Goal: Task Accomplishment & Management: Manage account settings

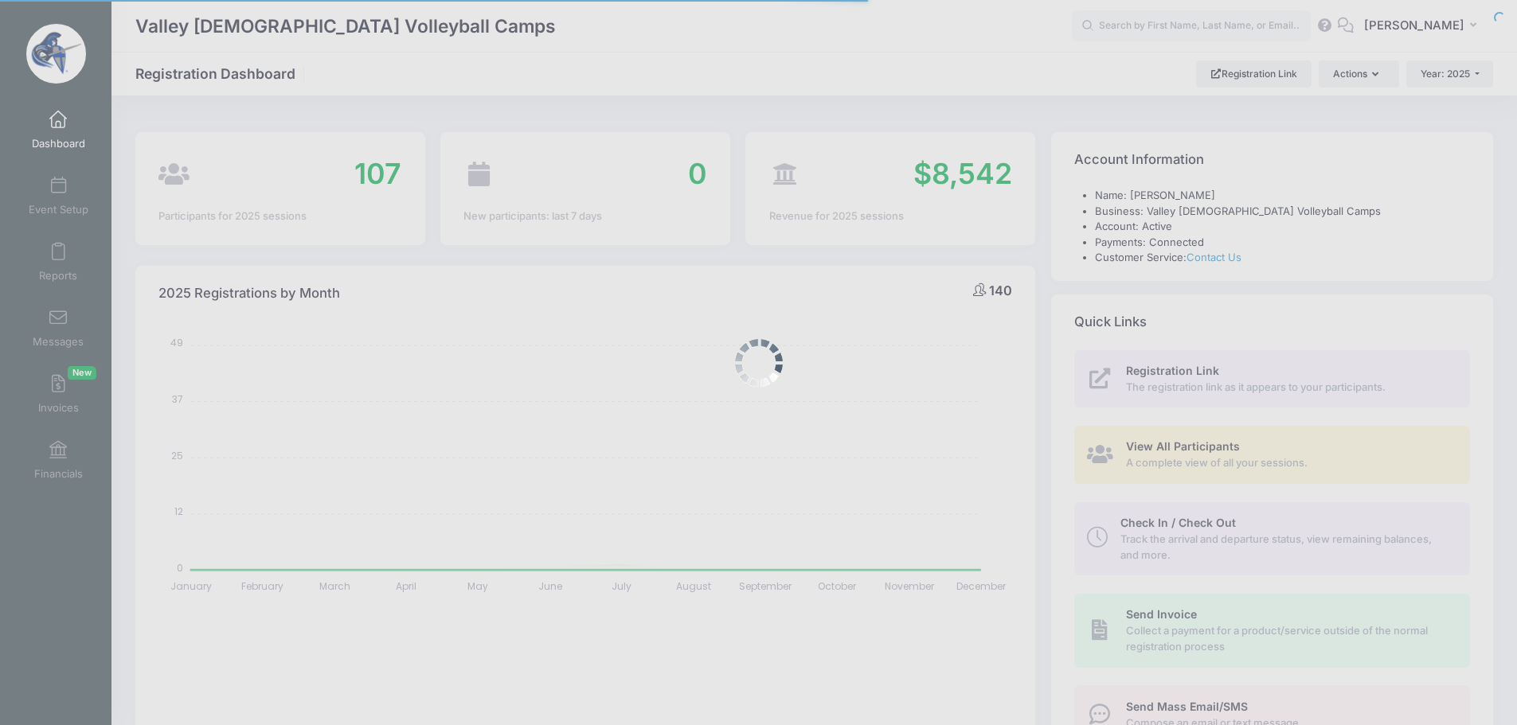
select select
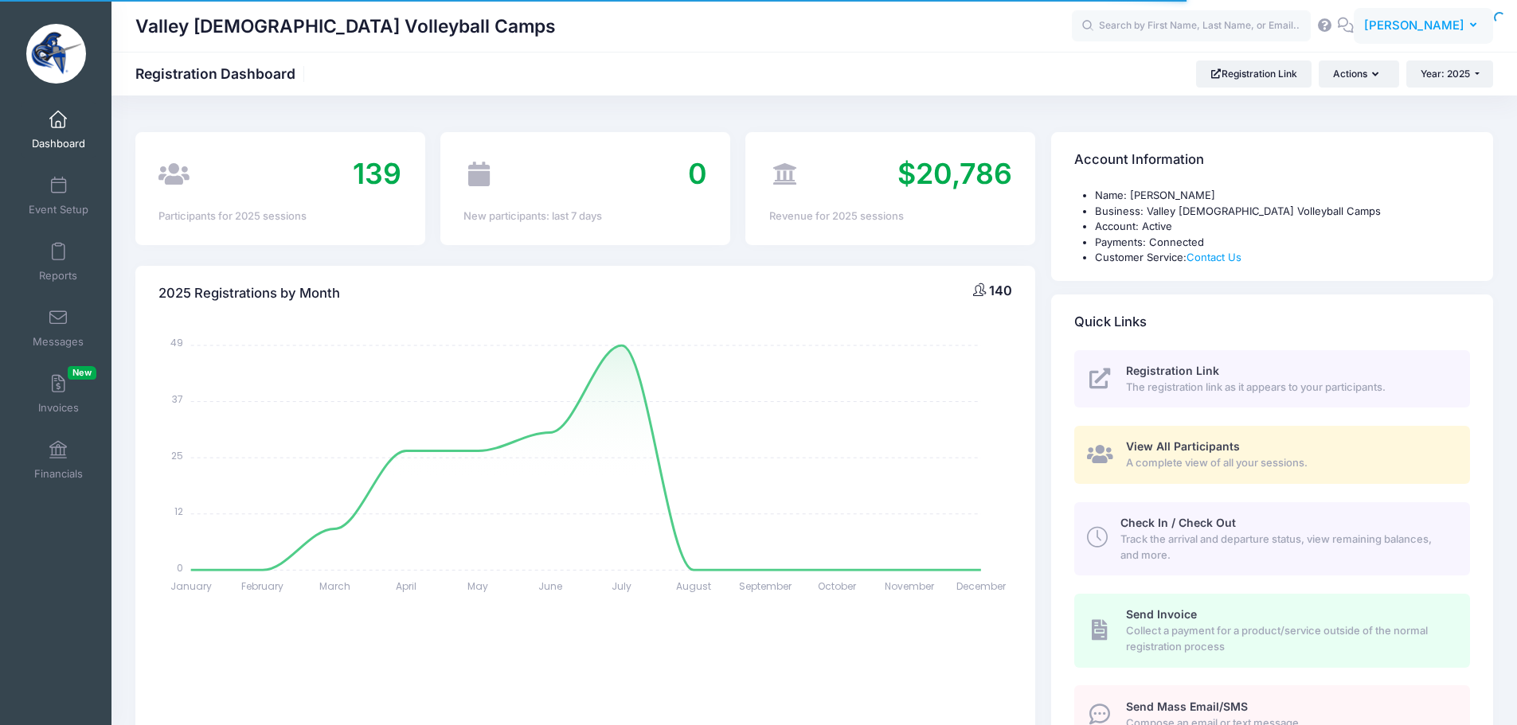
click at [1446, 20] on span "[PERSON_NAME]" at bounding box center [1414, 26] width 100 height 18
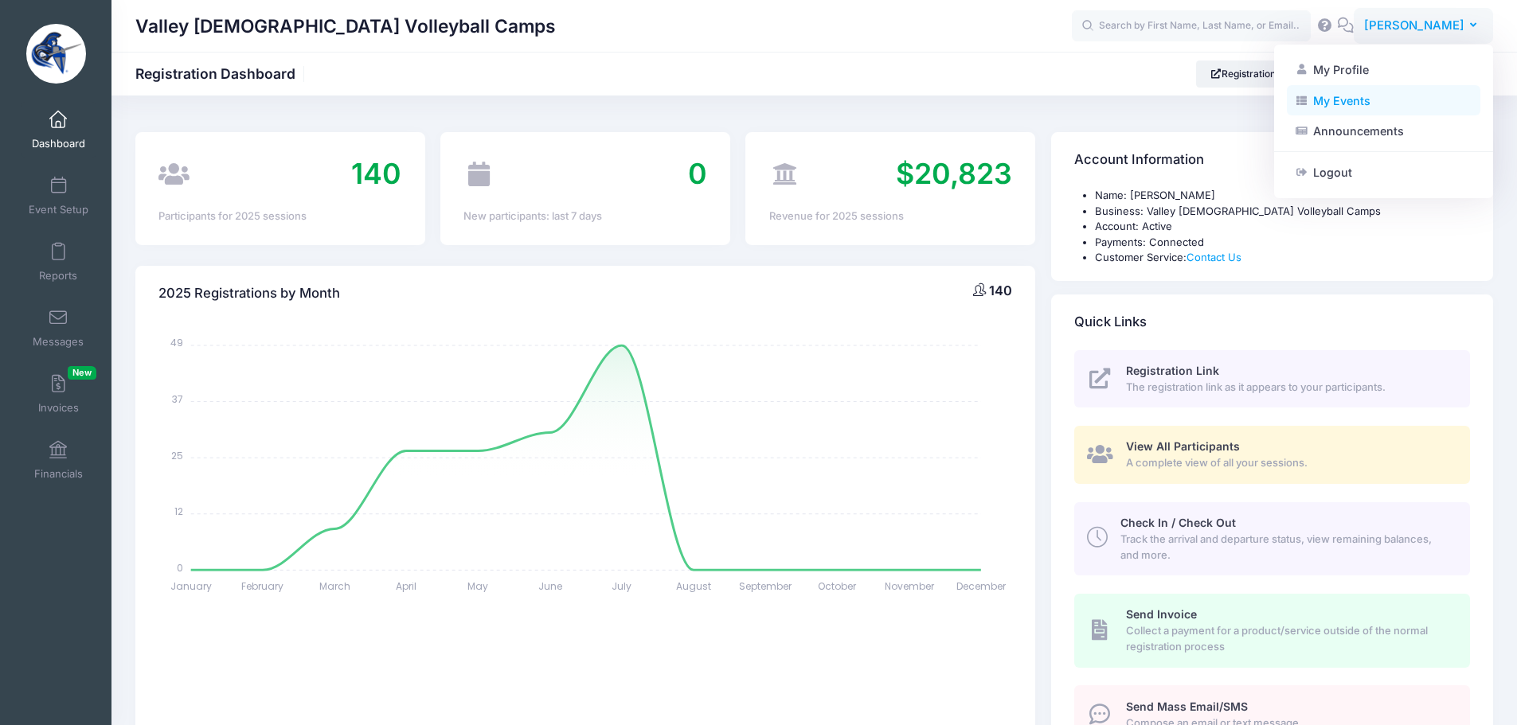
click at [1395, 104] on link "My Events" at bounding box center [1383, 100] width 193 height 30
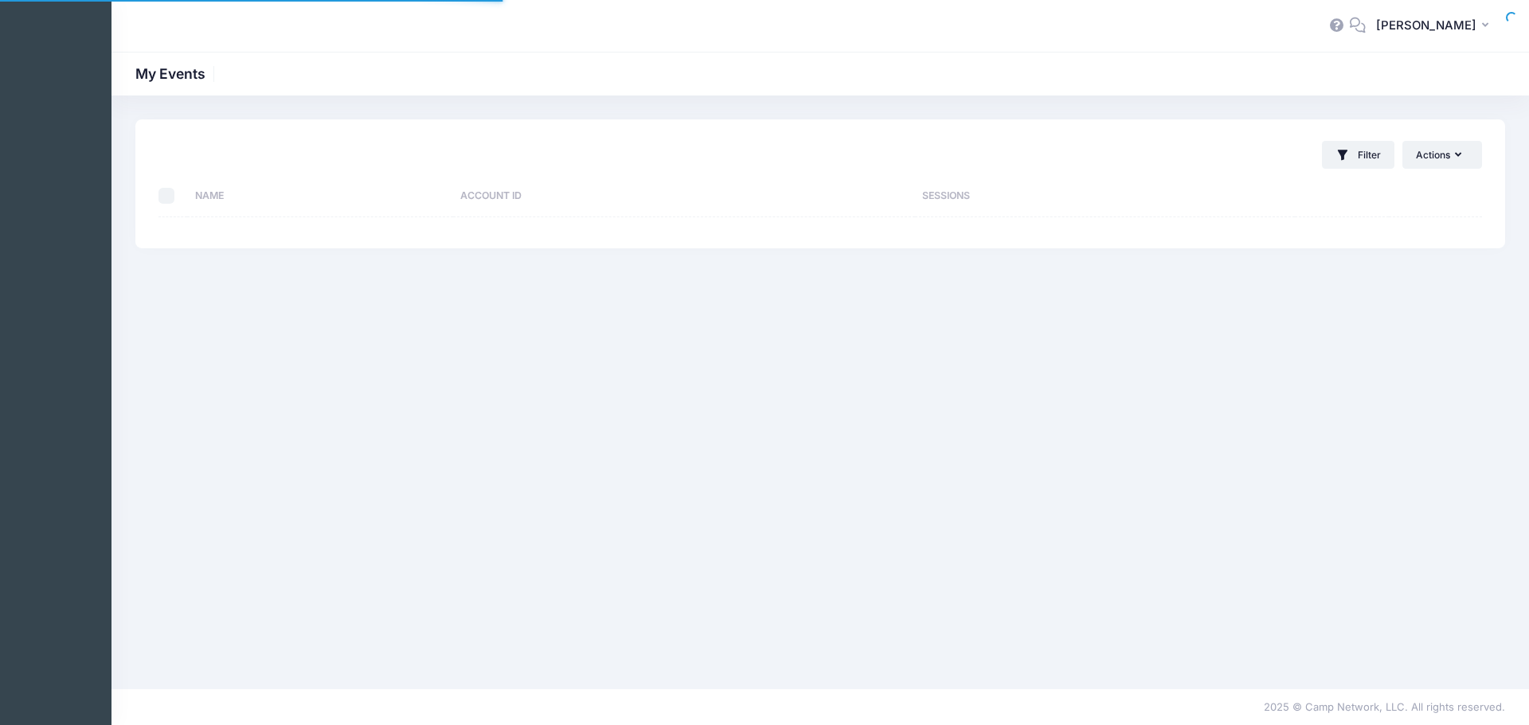
select select "10"
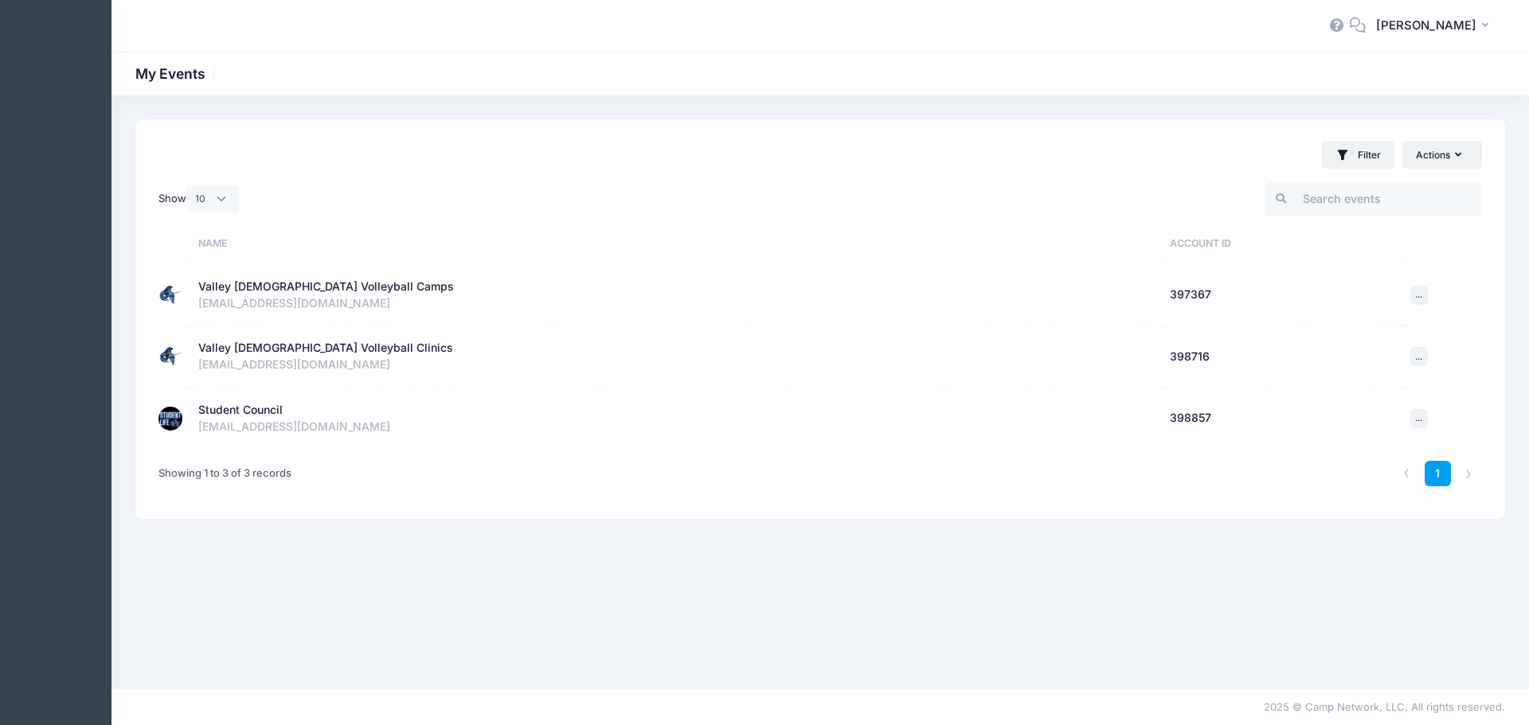
click at [268, 400] on td "Student Council Active Account Id: 398857 ghaagsma@valleychristianaz.org" at bounding box center [675, 418] width 971 height 61
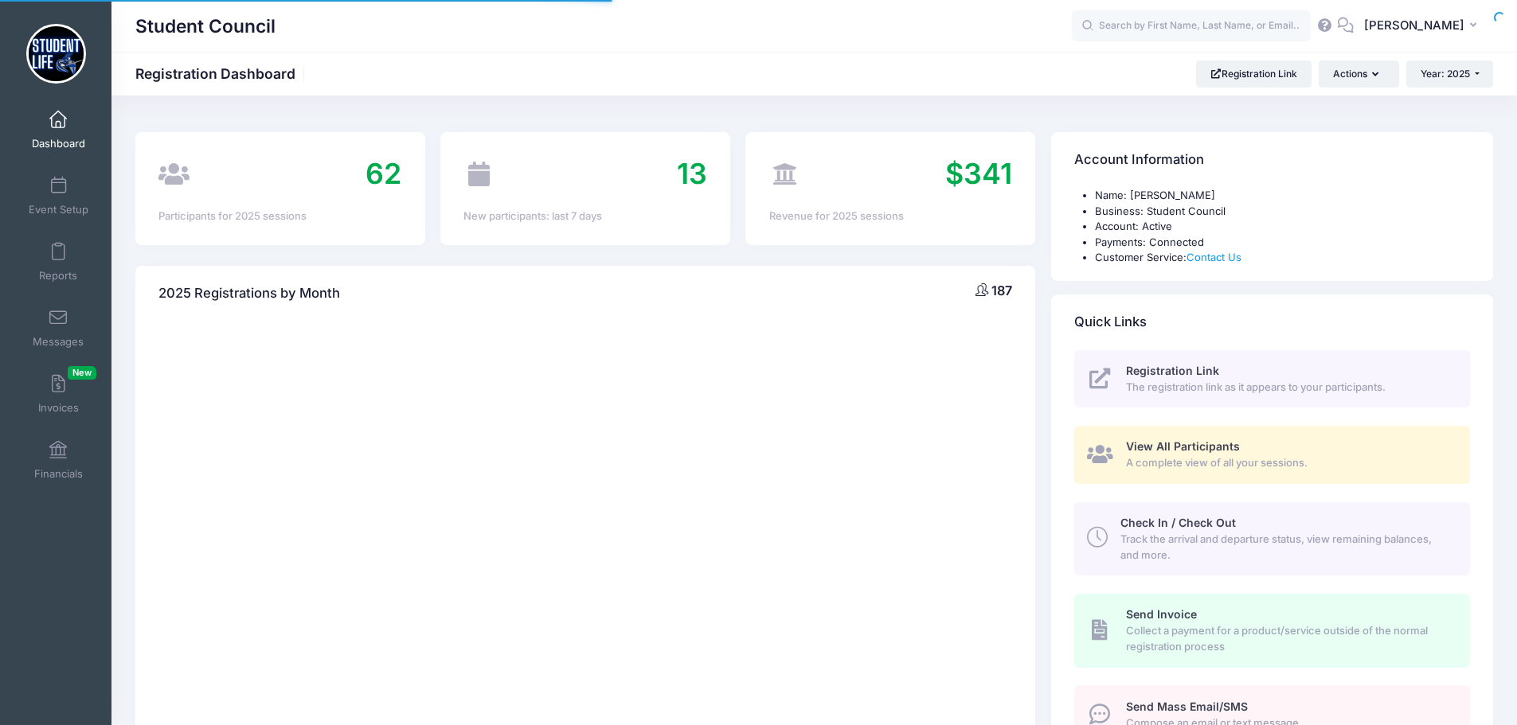
select select
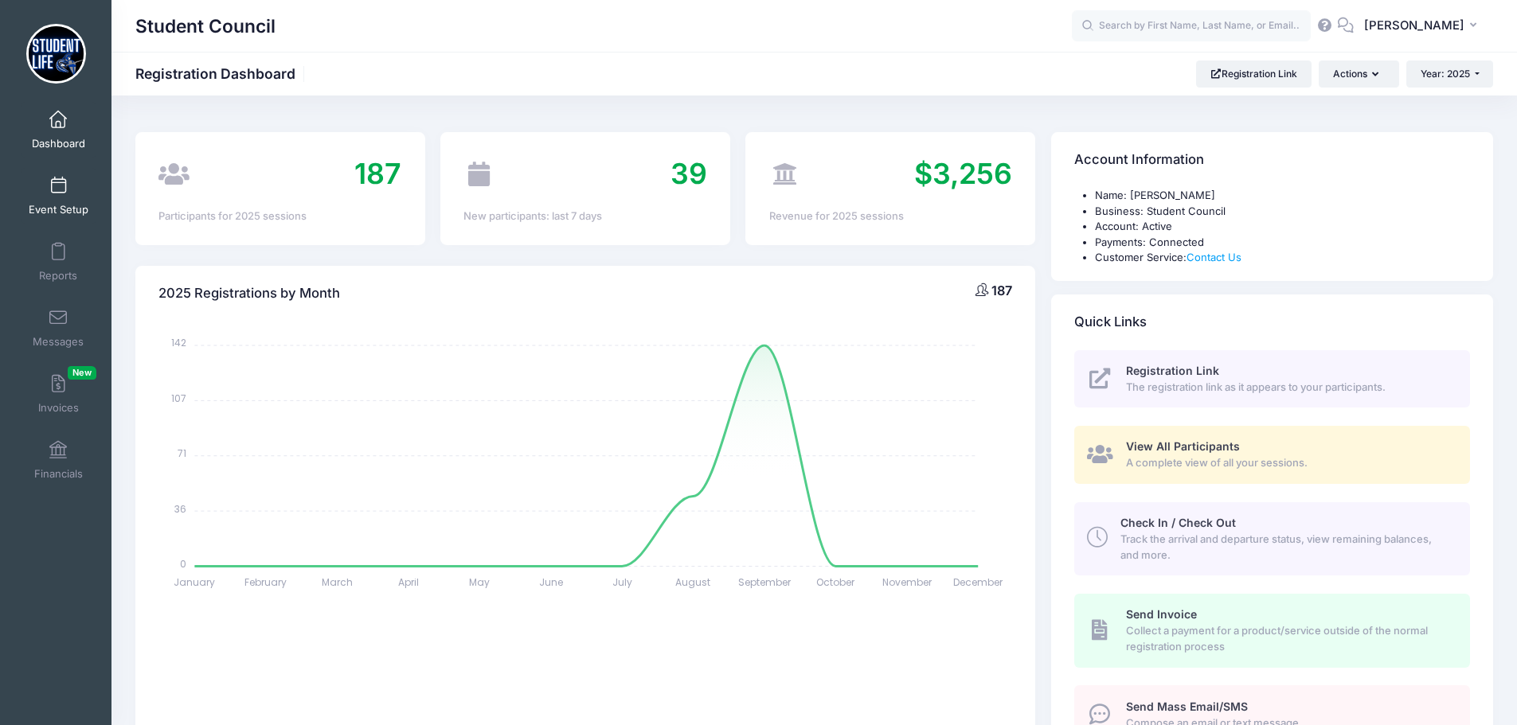
click at [58, 184] on span at bounding box center [58, 187] width 0 height 18
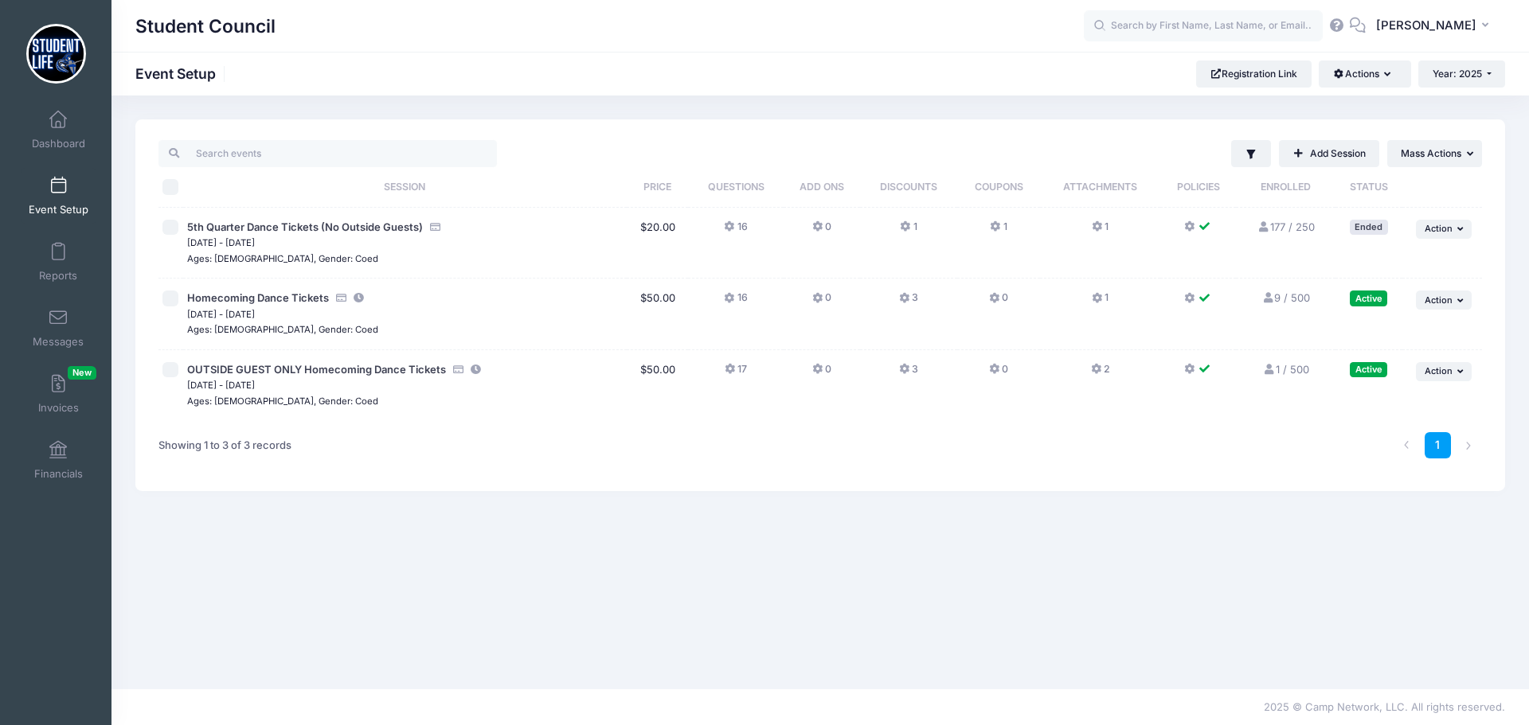
click at [908, 300] on button "3" at bounding box center [908, 302] width 19 height 23
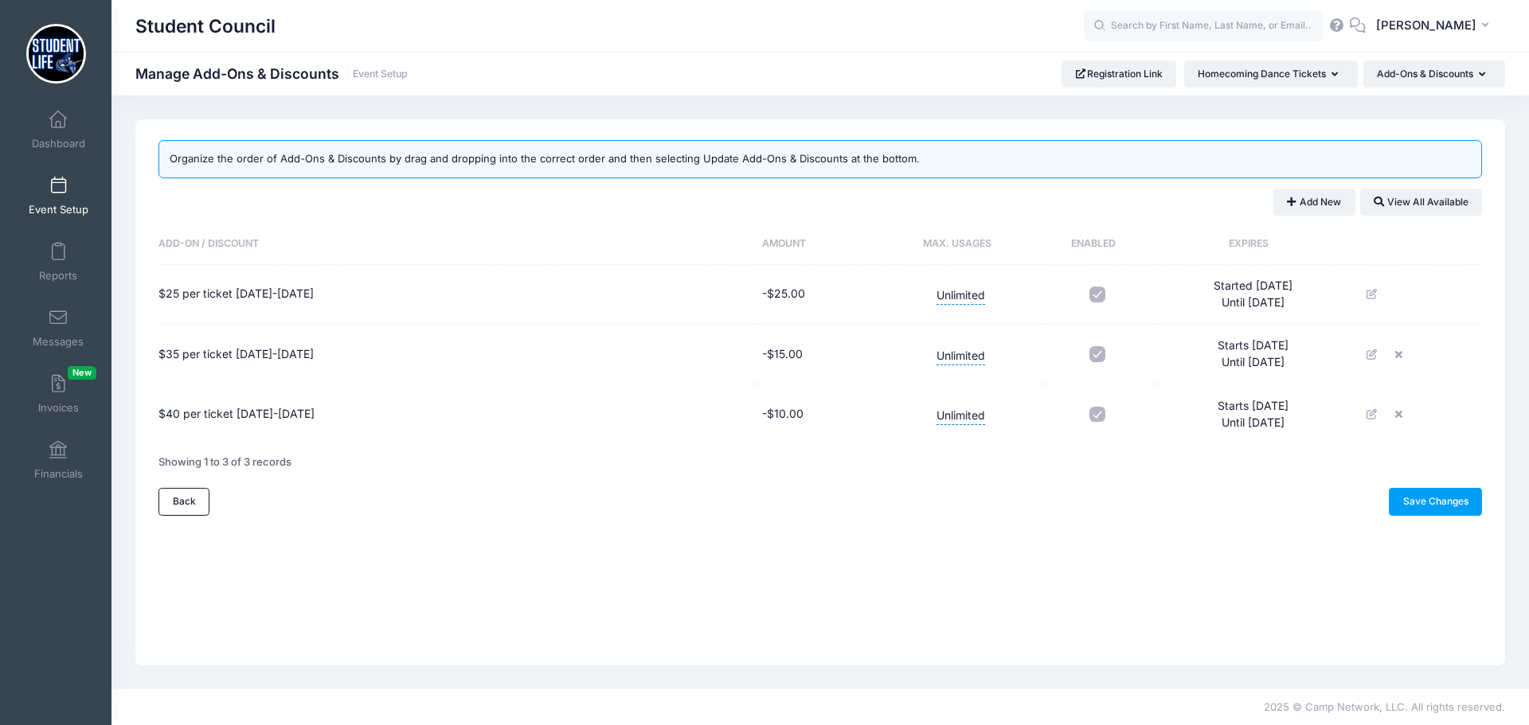
click at [64, 173] on link "Event Setup" at bounding box center [59, 196] width 76 height 56
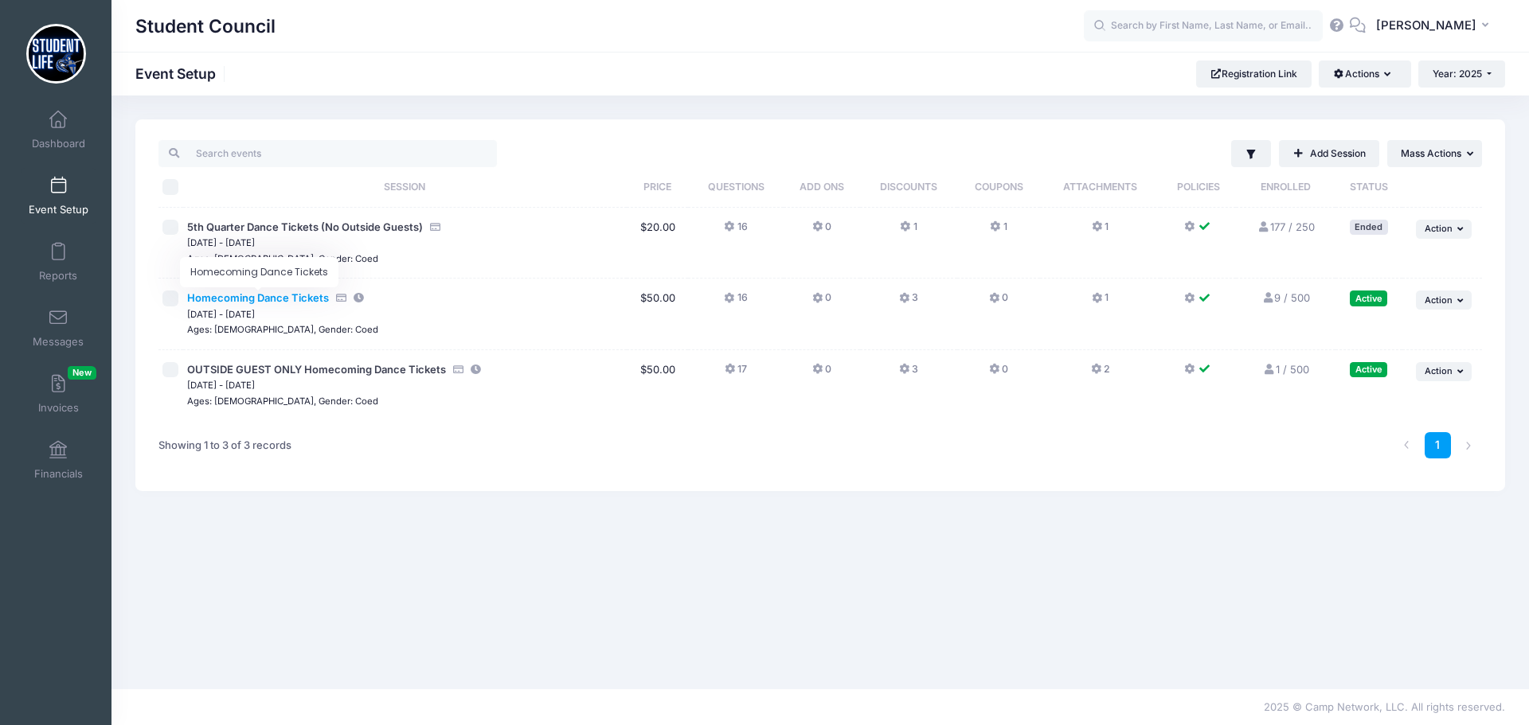
click at [290, 295] on span "Homecoming Dance Tickets" at bounding box center [258, 297] width 142 height 13
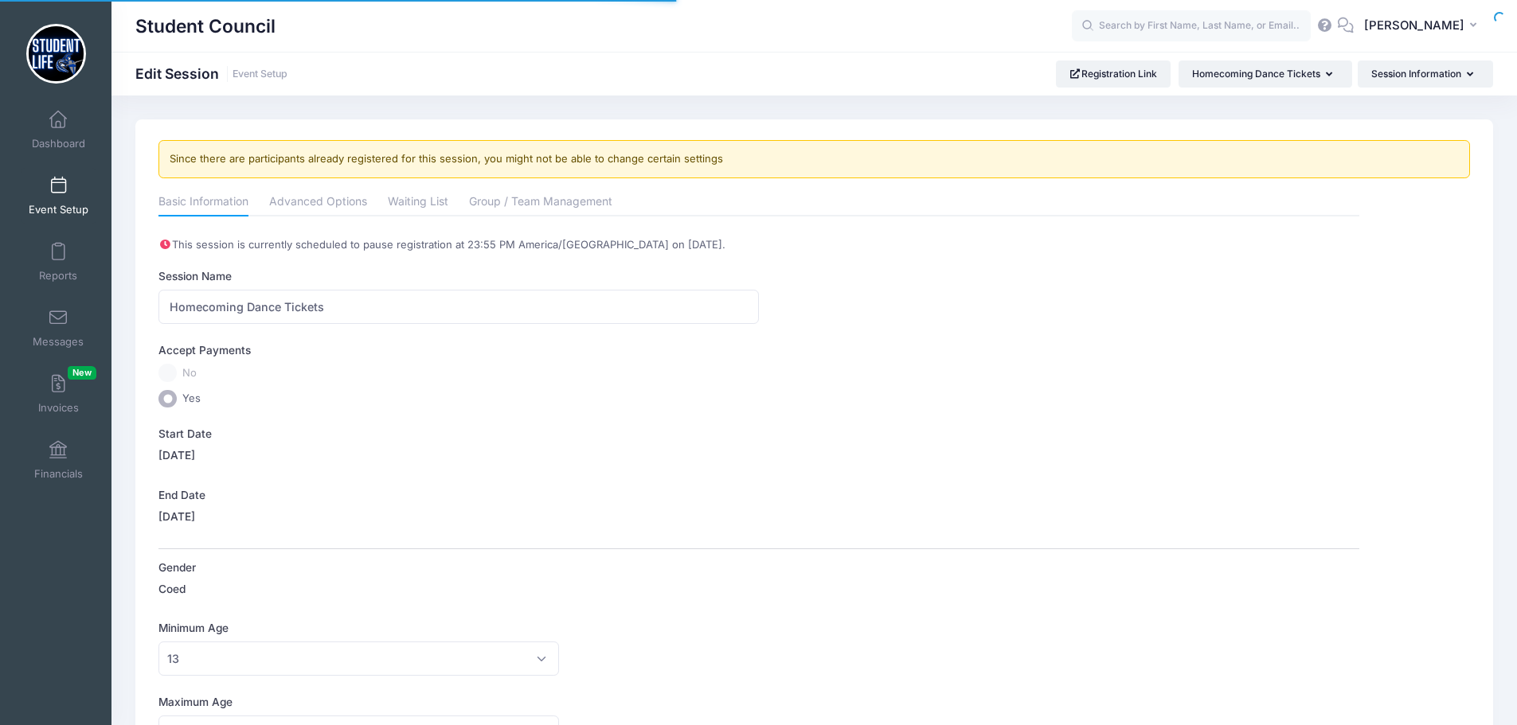
select select "0"
click at [307, 197] on link "Advanced Options" at bounding box center [318, 203] width 98 height 29
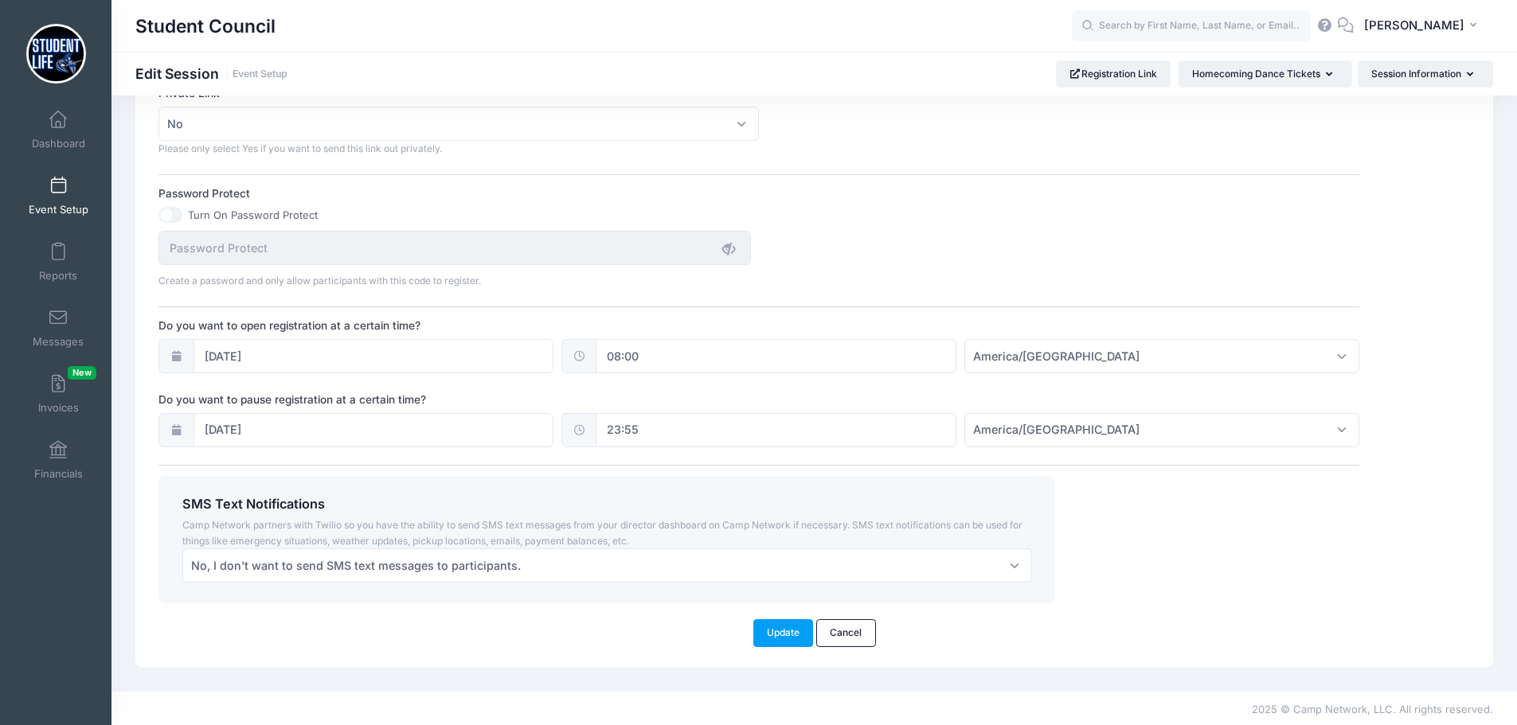
scroll to position [1035, 0]
click at [615, 428] on input "23:55" at bounding box center [775, 429] width 361 height 34
click at [778, 456] on span at bounding box center [772, 456] width 11 height 16
type input "00:00"
type input "12"
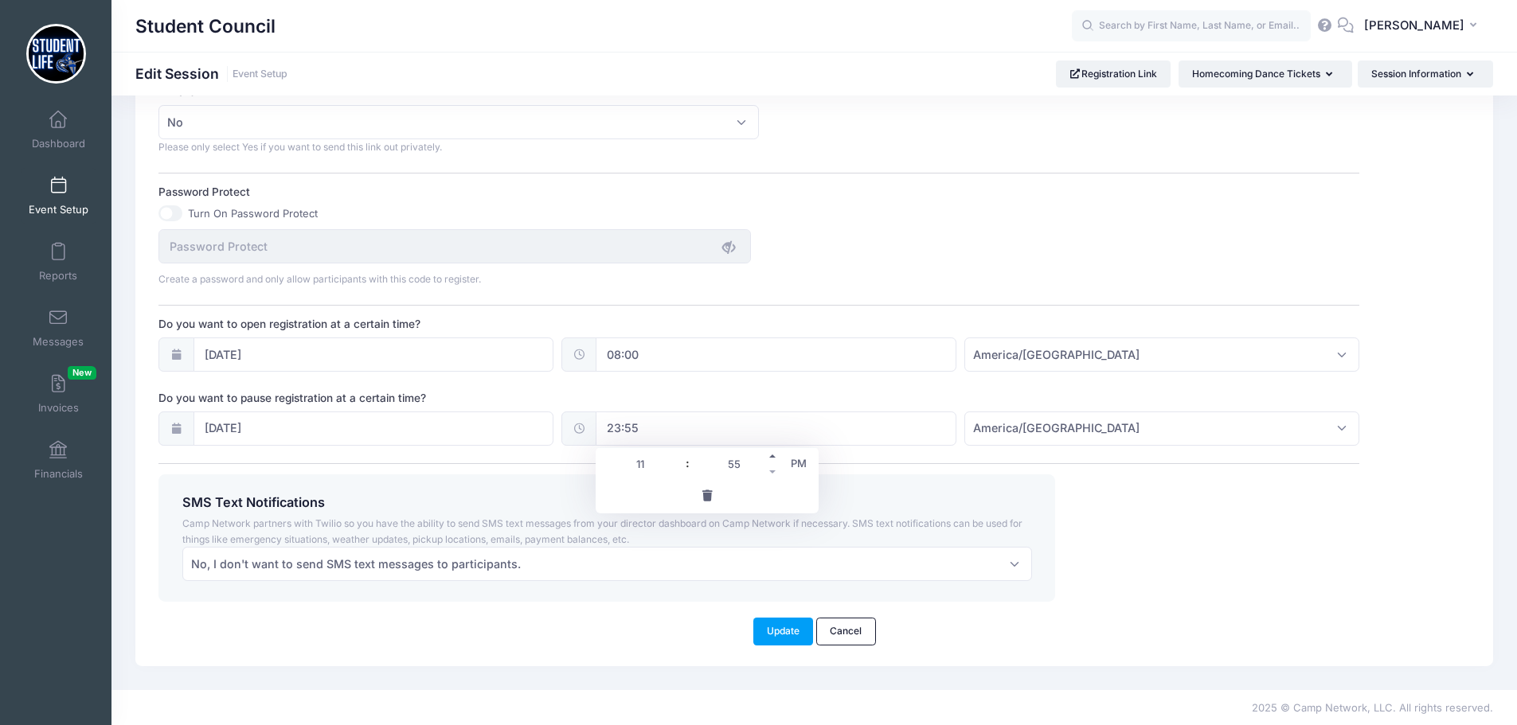
type input "00"
click at [357, 431] on input "10/11/2025" at bounding box center [373, 429] width 361 height 34
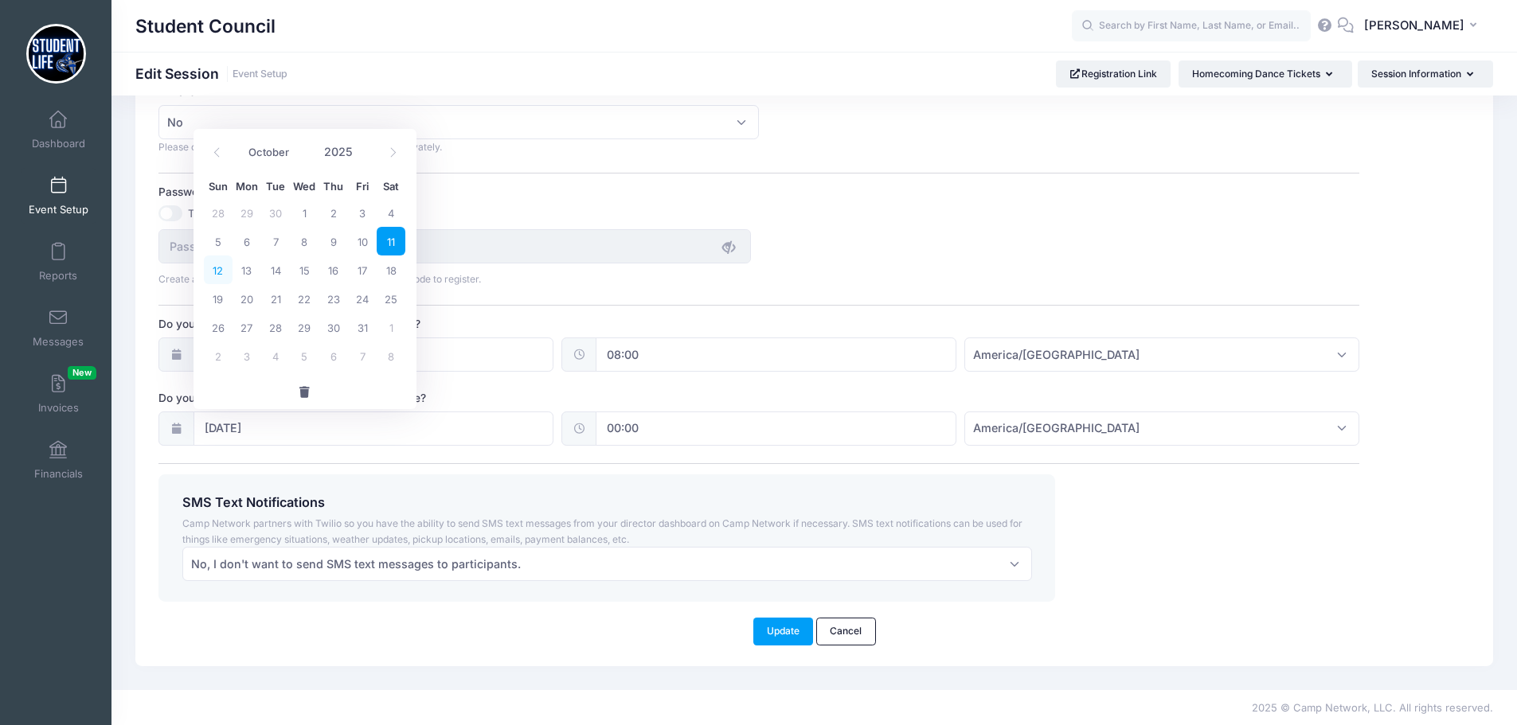
click at [219, 269] on span "12" at bounding box center [218, 270] width 29 height 29
type input "10/12/2025"
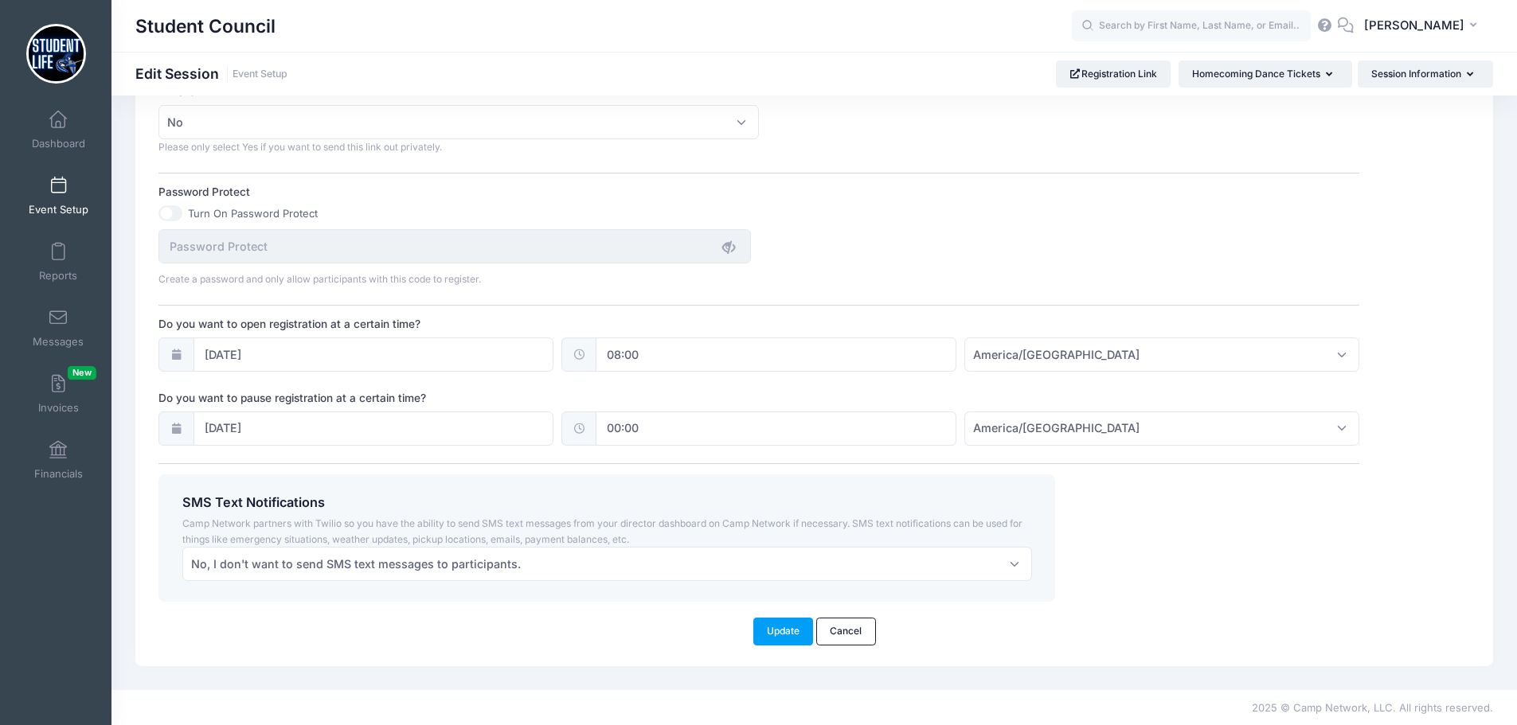
click at [777, 639] on button "Update" at bounding box center [783, 631] width 61 height 27
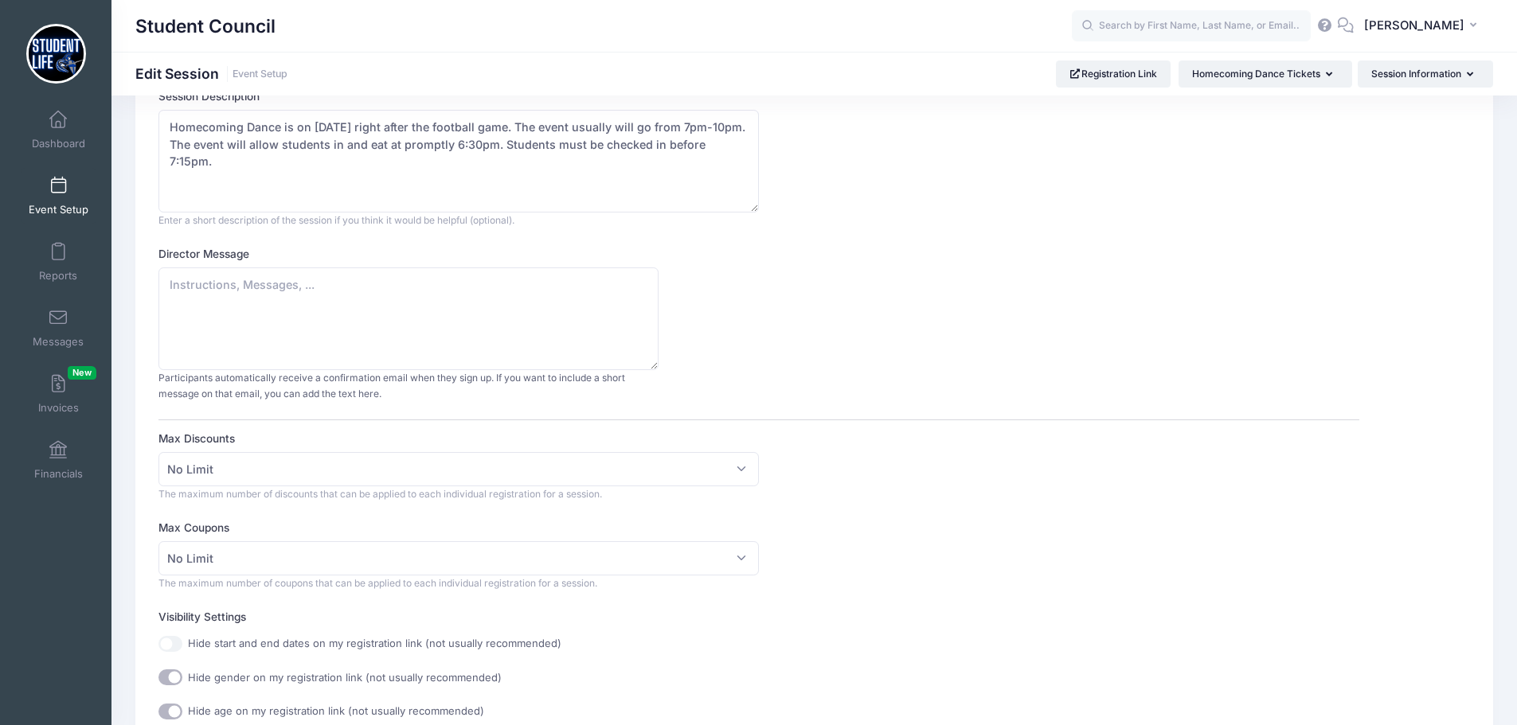
scroll to position [0, 0]
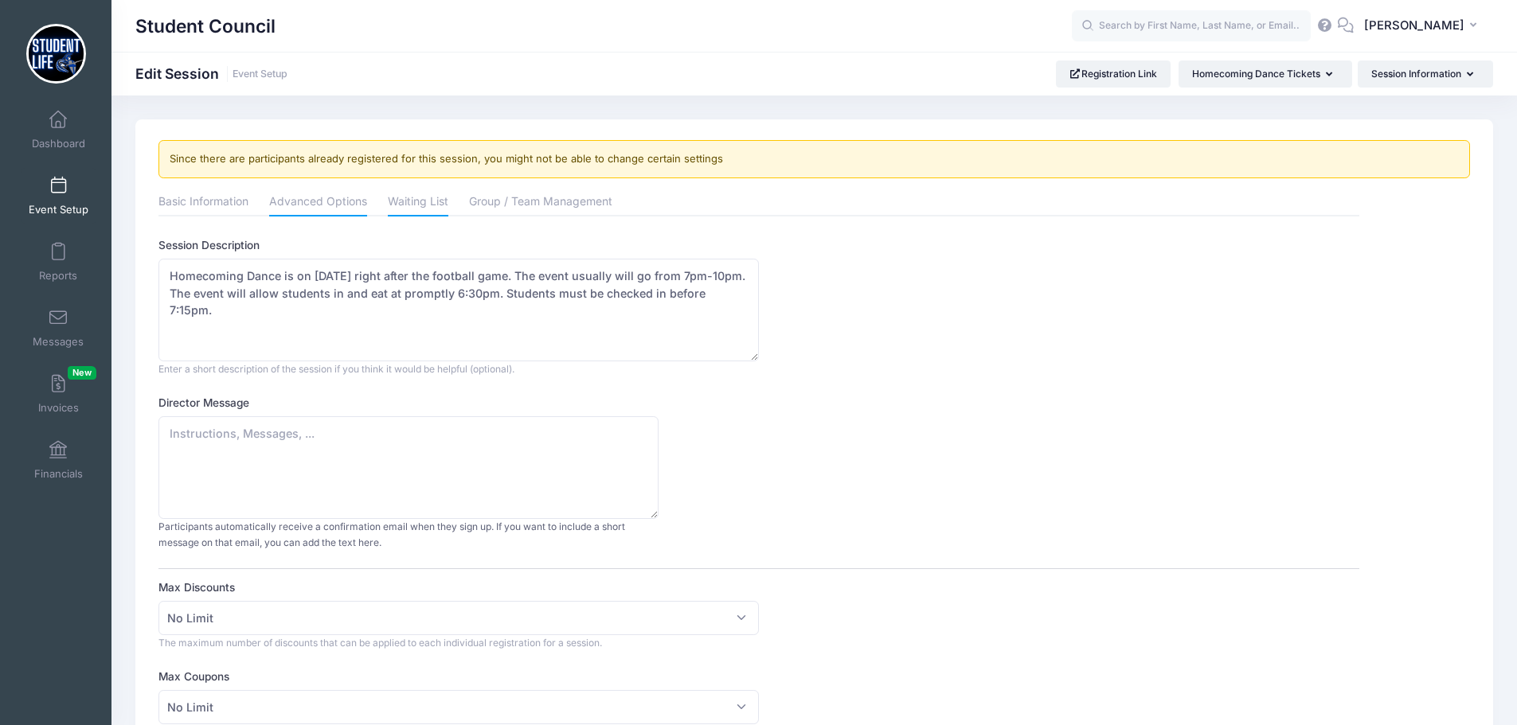
click at [391, 210] on link "Waiting List" at bounding box center [418, 203] width 61 height 29
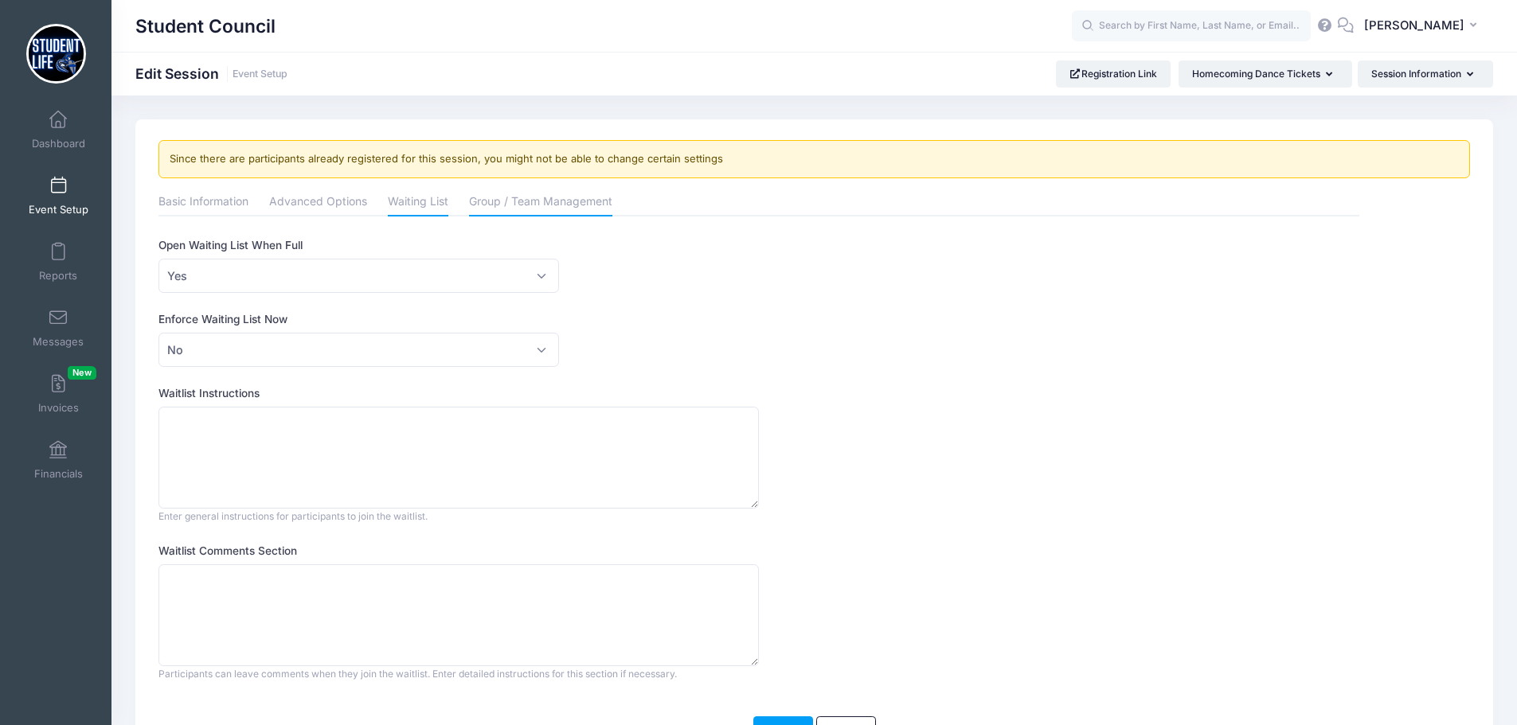
click at [494, 199] on link "Group / Team Management" at bounding box center [540, 203] width 143 height 29
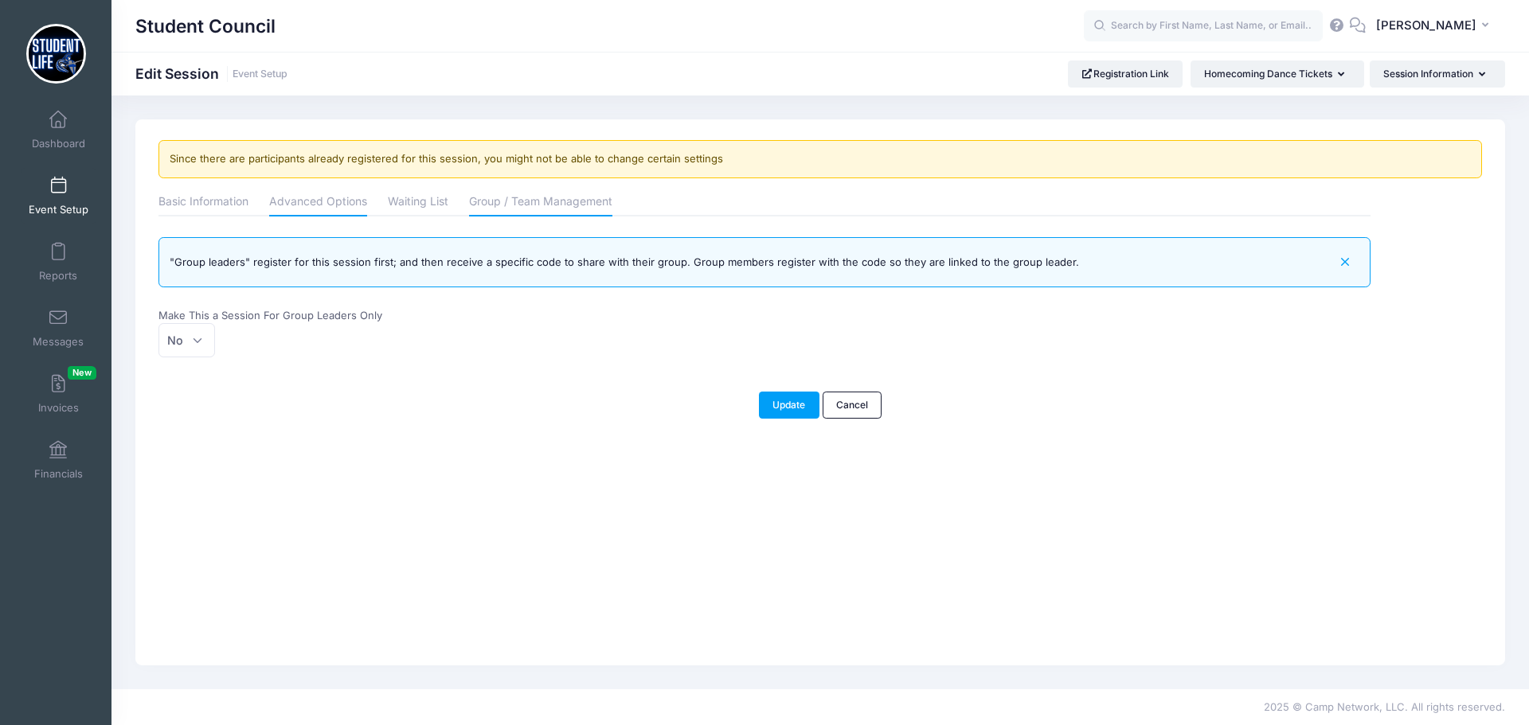
click at [330, 203] on link "Advanced Options" at bounding box center [318, 203] width 98 height 29
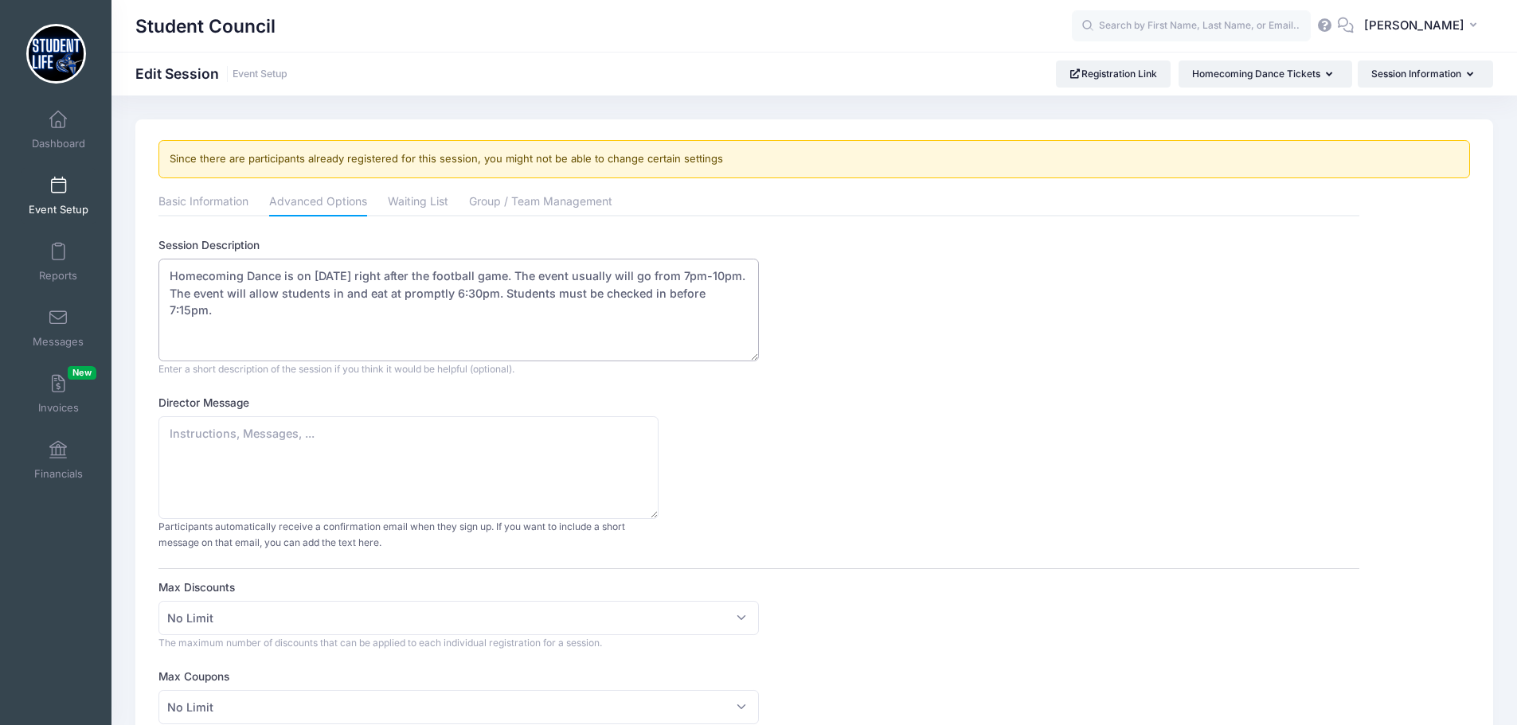
click at [171, 295] on textarea "Homecoming Dance is on [DATE] right after the football game. The event usually …" at bounding box center [458, 310] width 600 height 103
click at [219, 316] on textarea "Homecoming Dance is on [DATE] right after the football game. The event usually …" at bounding box center [458, 310] width 600 height 103
click at [211, 311] on textarea "Homecoming Dance is on [DATE] right after the football game. The event usually …" at bounding box center [458, 310] width 600 height 103
click at [837, 415] on div "Director Message Participants automatically receive a confirmation email when t…" at bounding box center [758, 472] width 1201 height 155
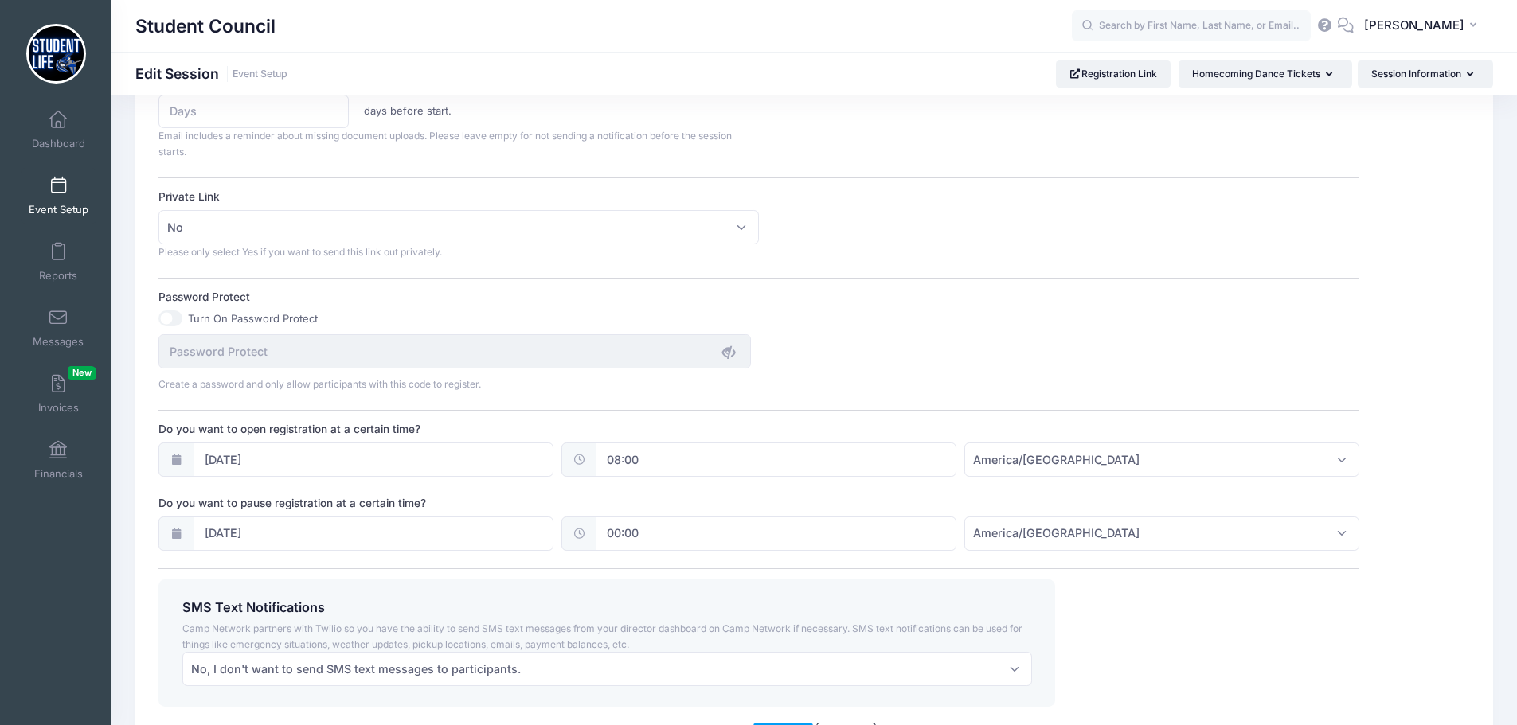
scroll to position [1036, 0]
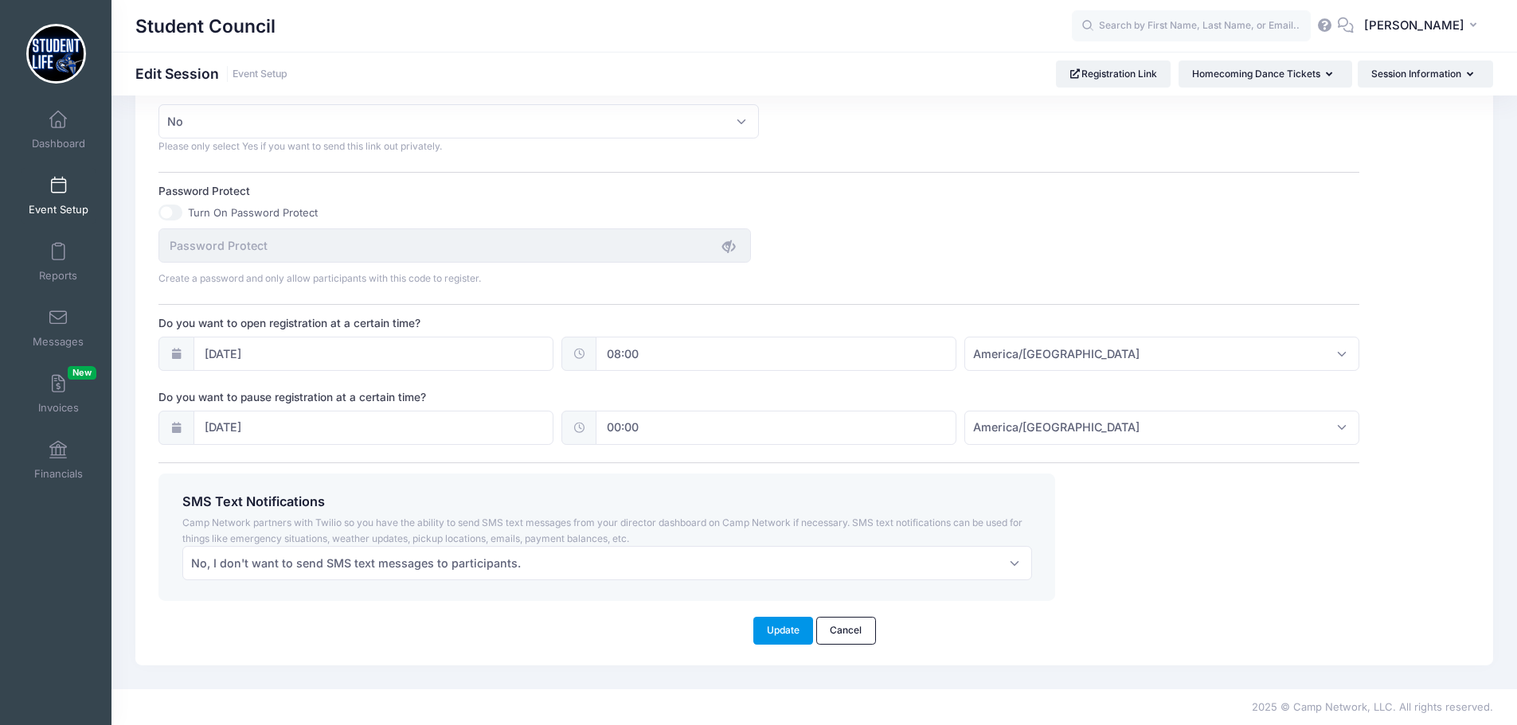
click at [785, 632] on button "Update" at bounding box center [783, 630] width 61 height 27
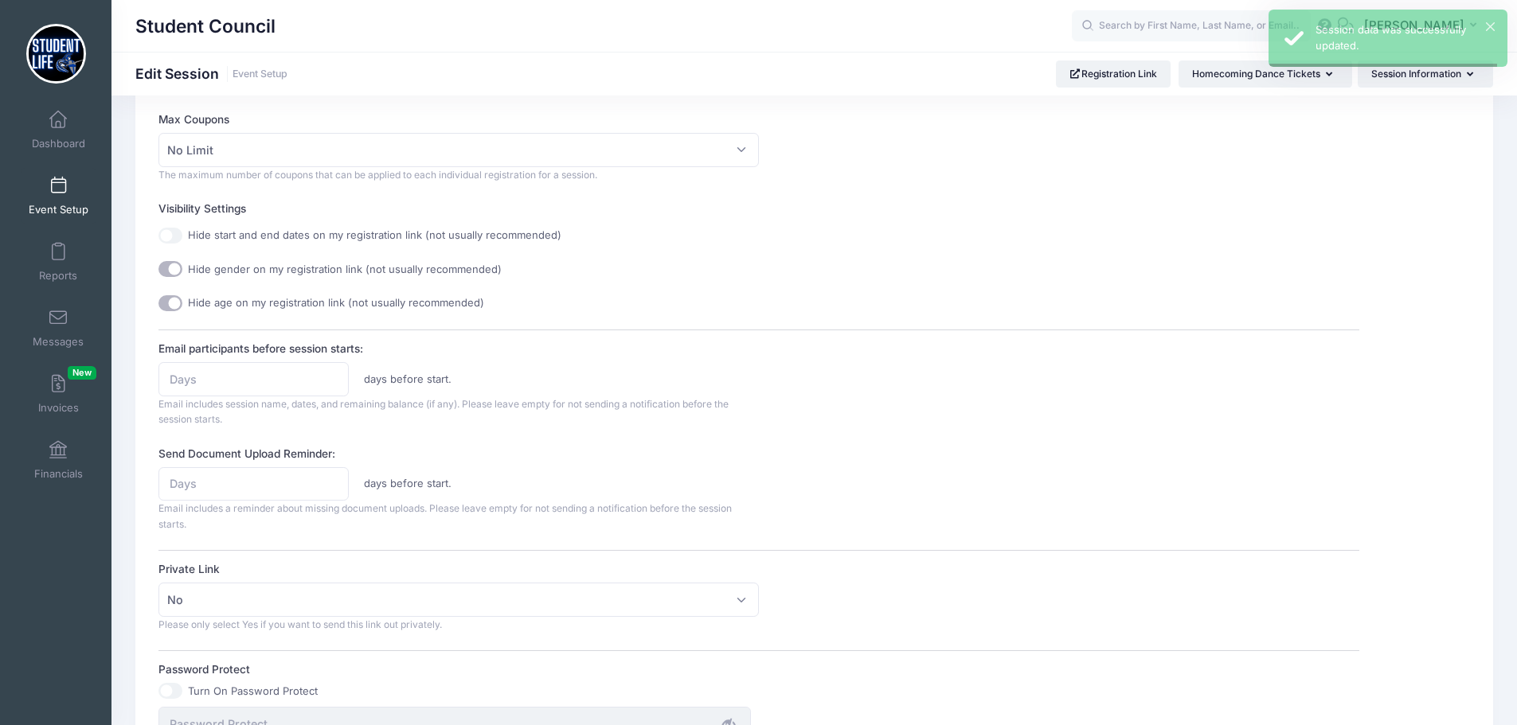
scroll to position [0, 0]
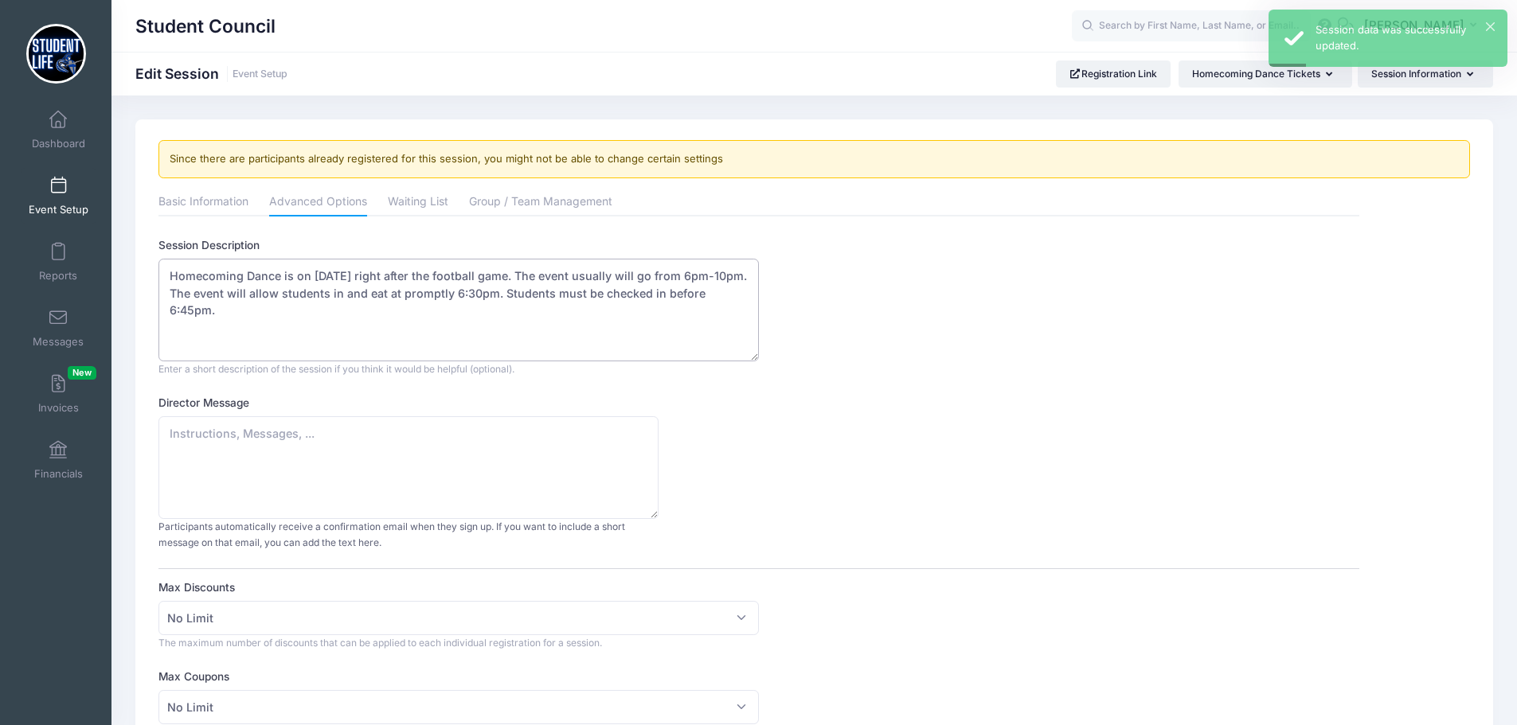
click at [349, 273] on textarea "Homecoming Dance is on [DATE] right after the football game. The event usually …" at bounding box center [458, 310] width 600 height 103
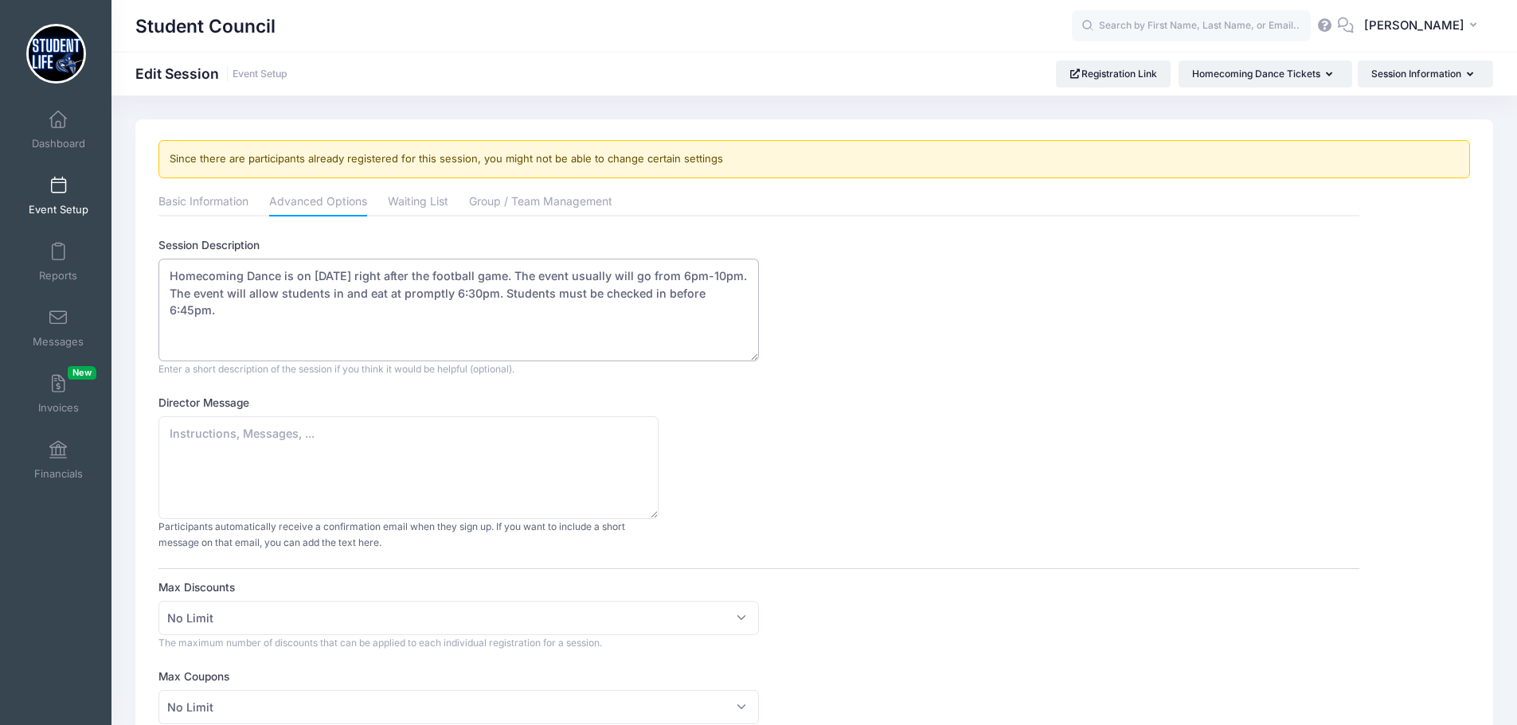
drag, startPoint x: 419, startPoint y: 275, endPoint x: 580, endPoint y: 275, distance: 160.8
click at [580, 275] on textarea "Homecoming Dance is on [DATE] right after the football game. The event usually …" at bounding box center [458, 310] width 600 height 103
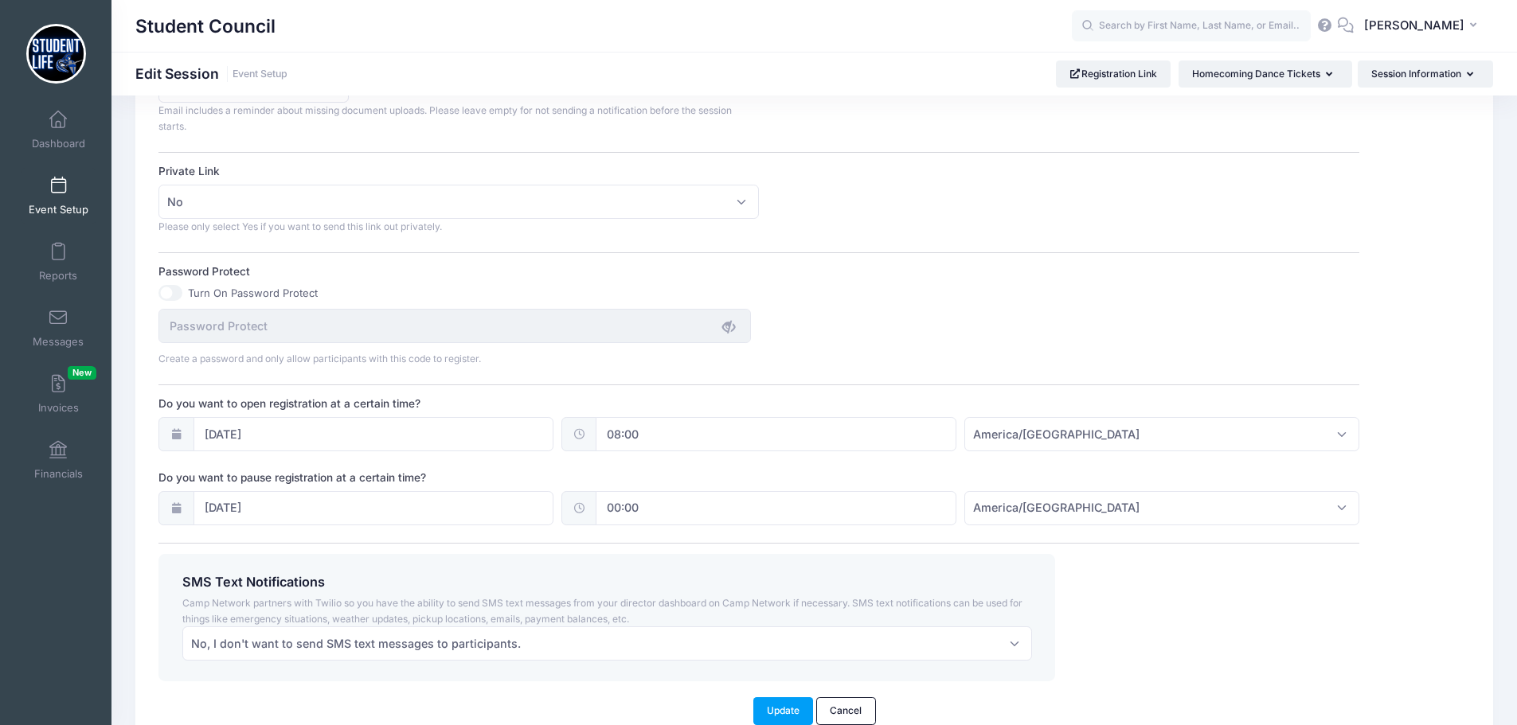
scroll to position [1036, 0]
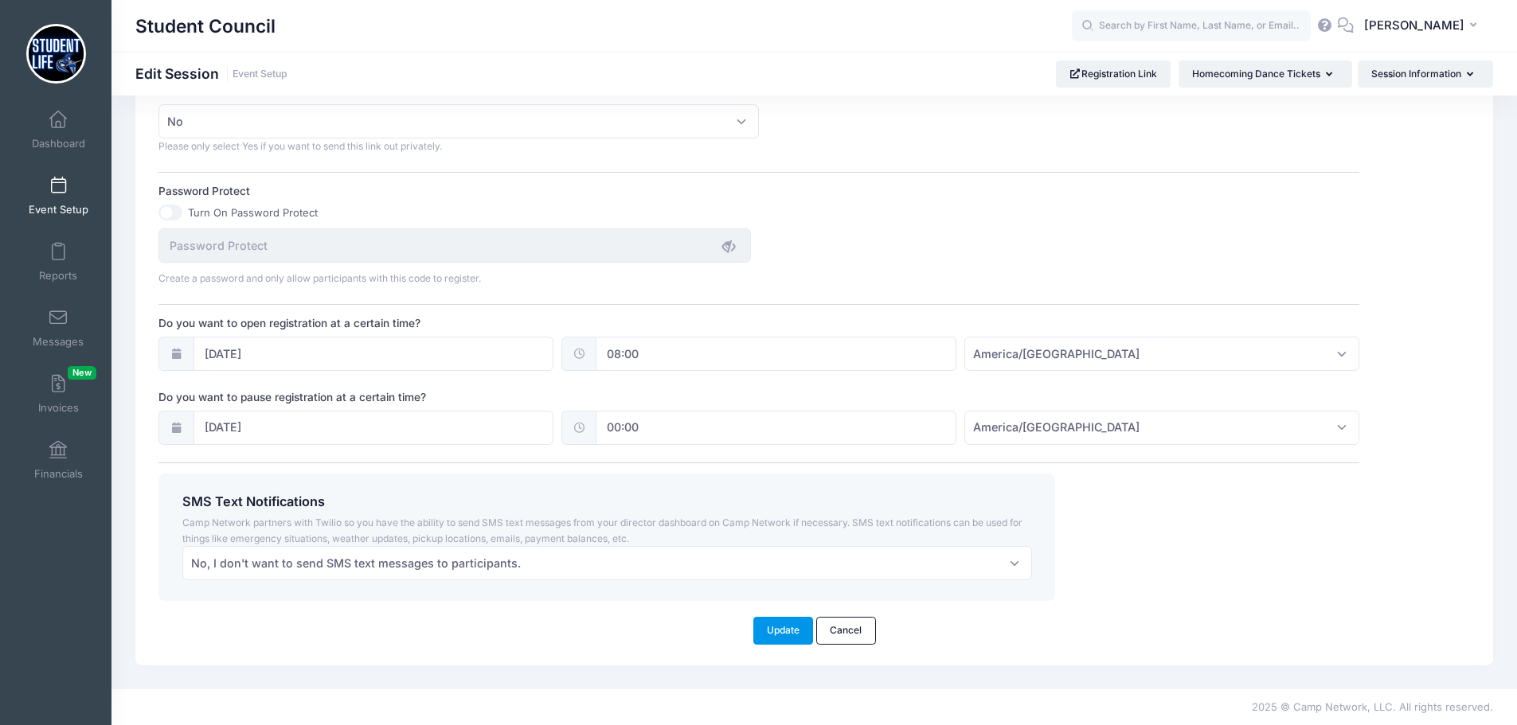
type textarea "Homecoming Dance is on [DATE]. The event usually will go from 6pm-10pm. The eve…"
click at [786, 626] on button "Update" at bounding box center [783, 630] width 61 height 27
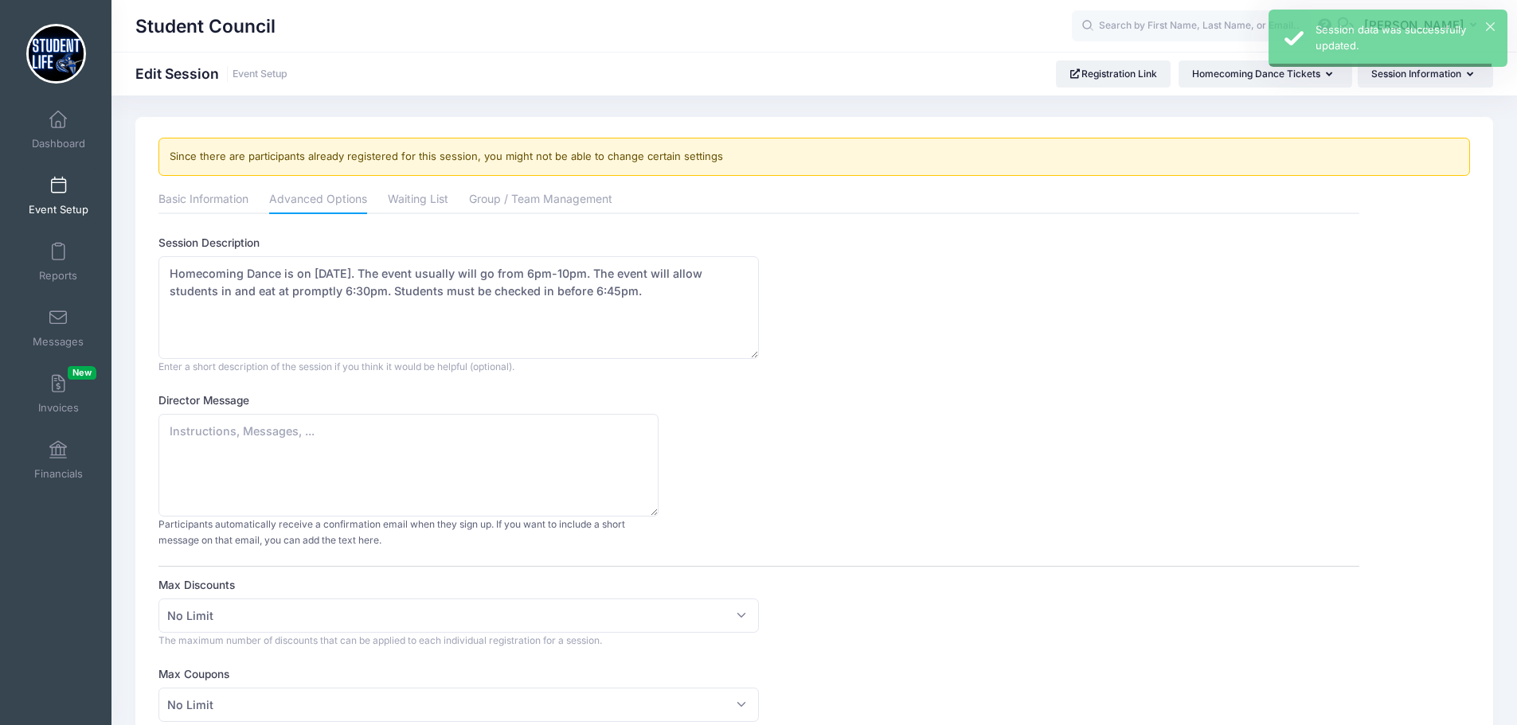
scroll to position [0, 0]
click at [58, 185] on span at bounding box center [58, 187] width 0 height 18
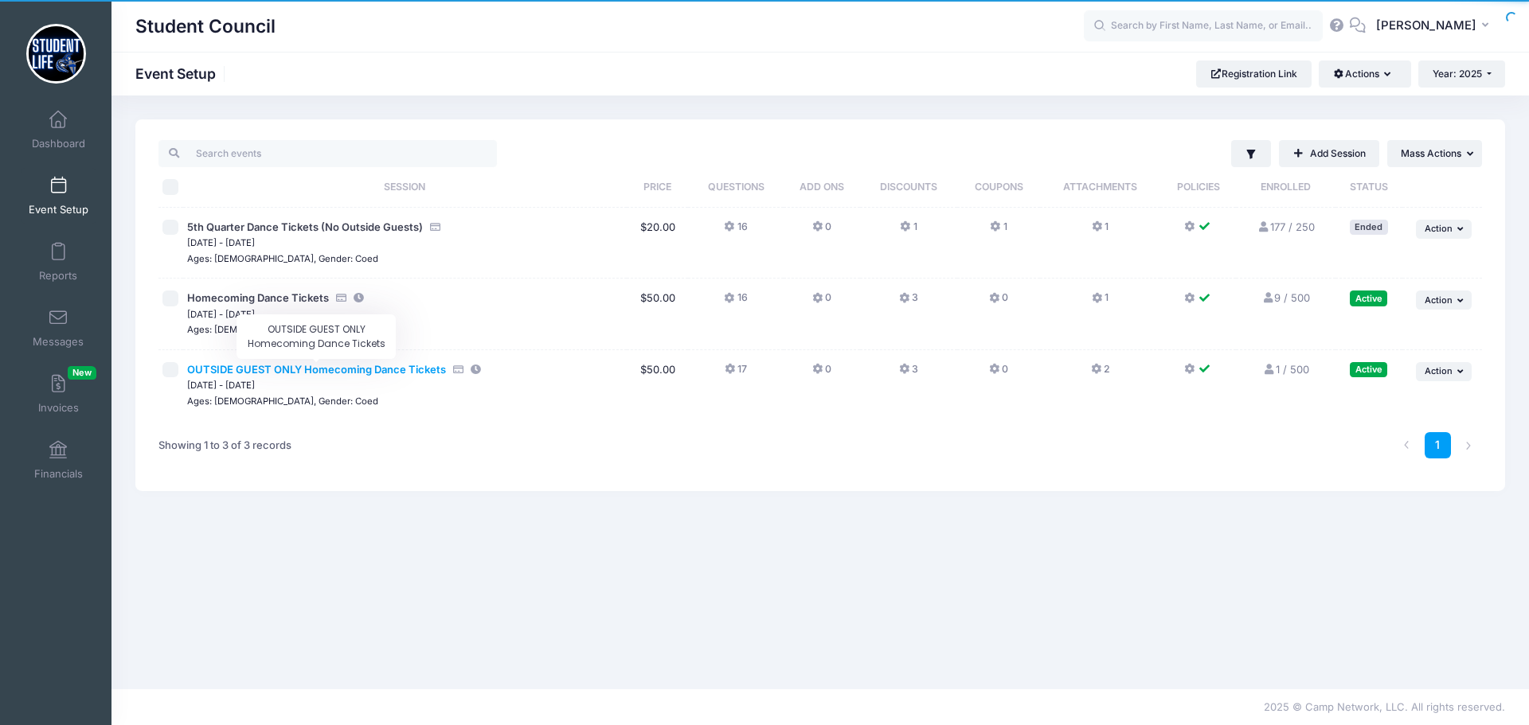
click at [268, 370] on span "OUTSIDE GUEST ONLY Homecoming Dance Tickets" at bounding box center [316, 369] width 259 height 13
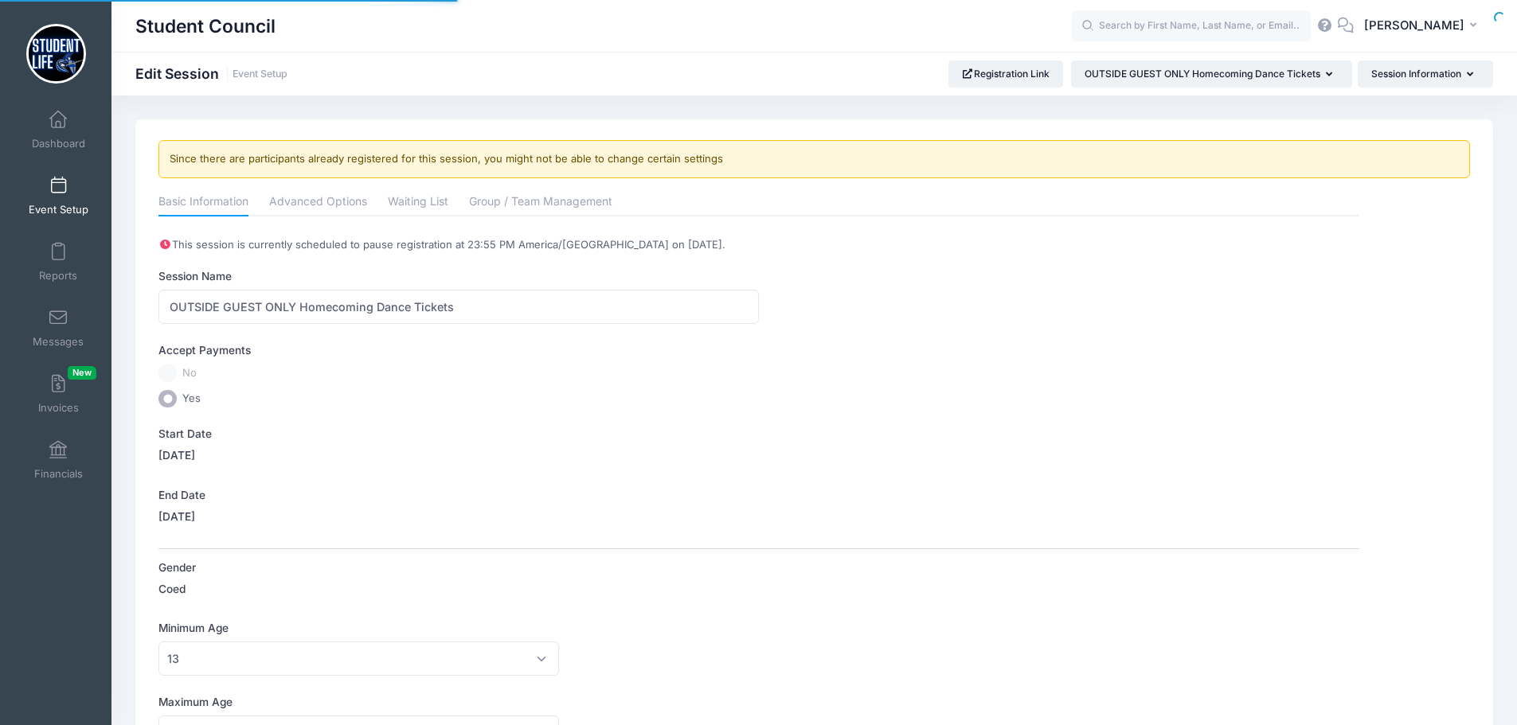
select select "0"
click at [341, 196] on link "Advanced Options" at bounding box center [318, 203] width 98 height 29
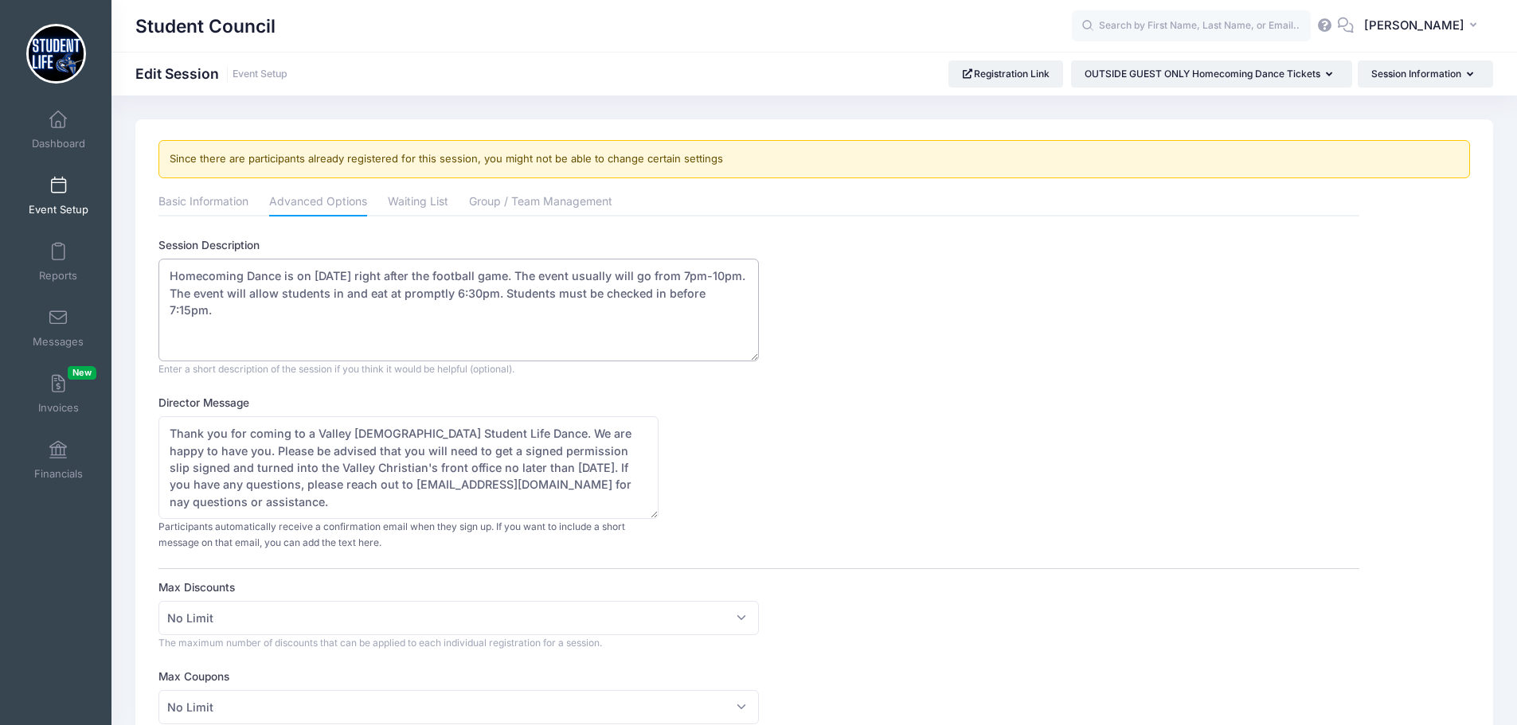
drag, startPoint x: 282, startPoint y: 318, endPoint x: 160, endPoint y: 274, distance: 129.7
click at [160, 274] on textarea "Homecoming Dance is on October 18th, 2025 right after the football game. The ev…" at bounding box center [458, 310] width 600 height 103
paste textarea "Tickets are NOW $35 dollars through this Saturday. Get them before the price is…"
type textarea "Homecoming Tickets are NOW $35 dollars through this Saturday. Get them before t…"
click at [56, 176] on link "Event Setup" at bounding box center [59, 196] width 76 height 56
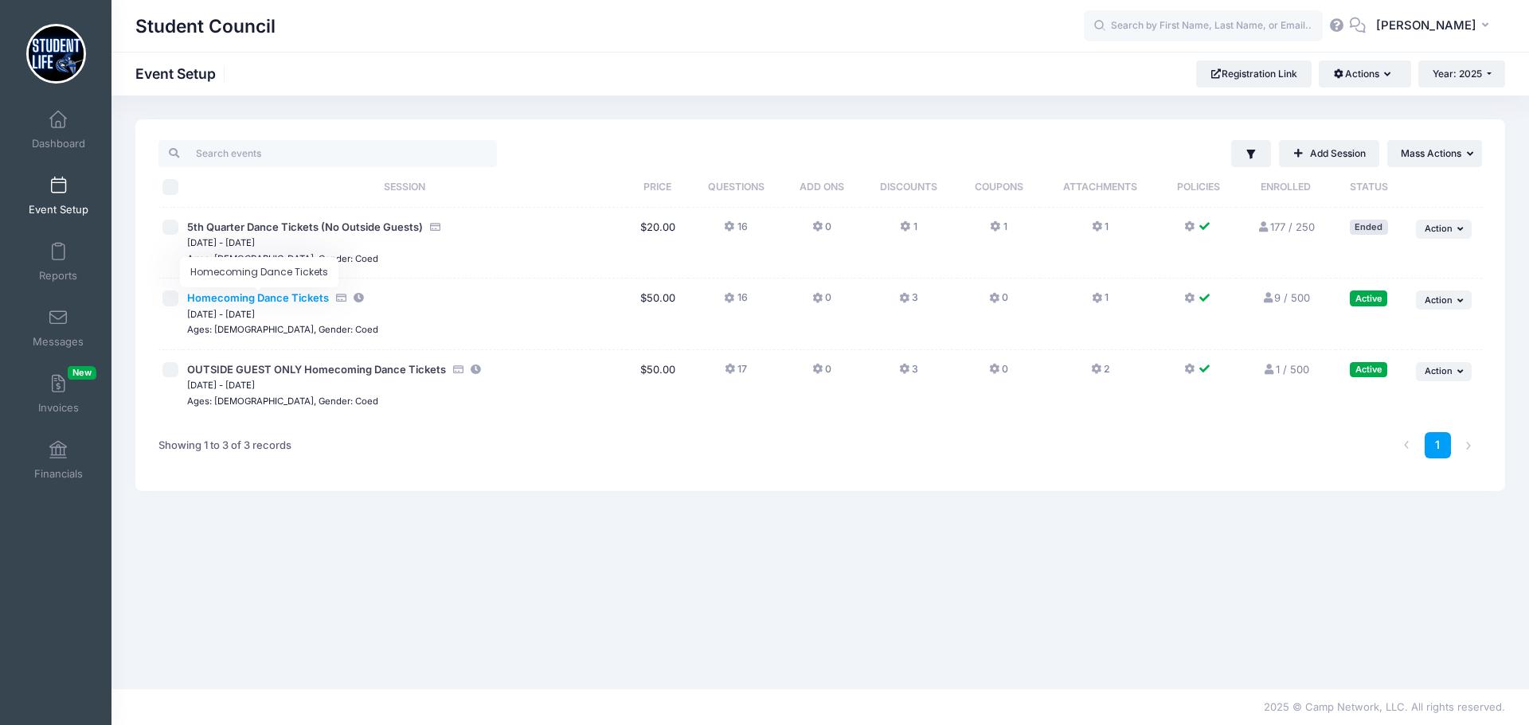
click at [299, 296] on span "Homecoming Dance Tickets" at bounding box center [258, 297] width 142 height 13
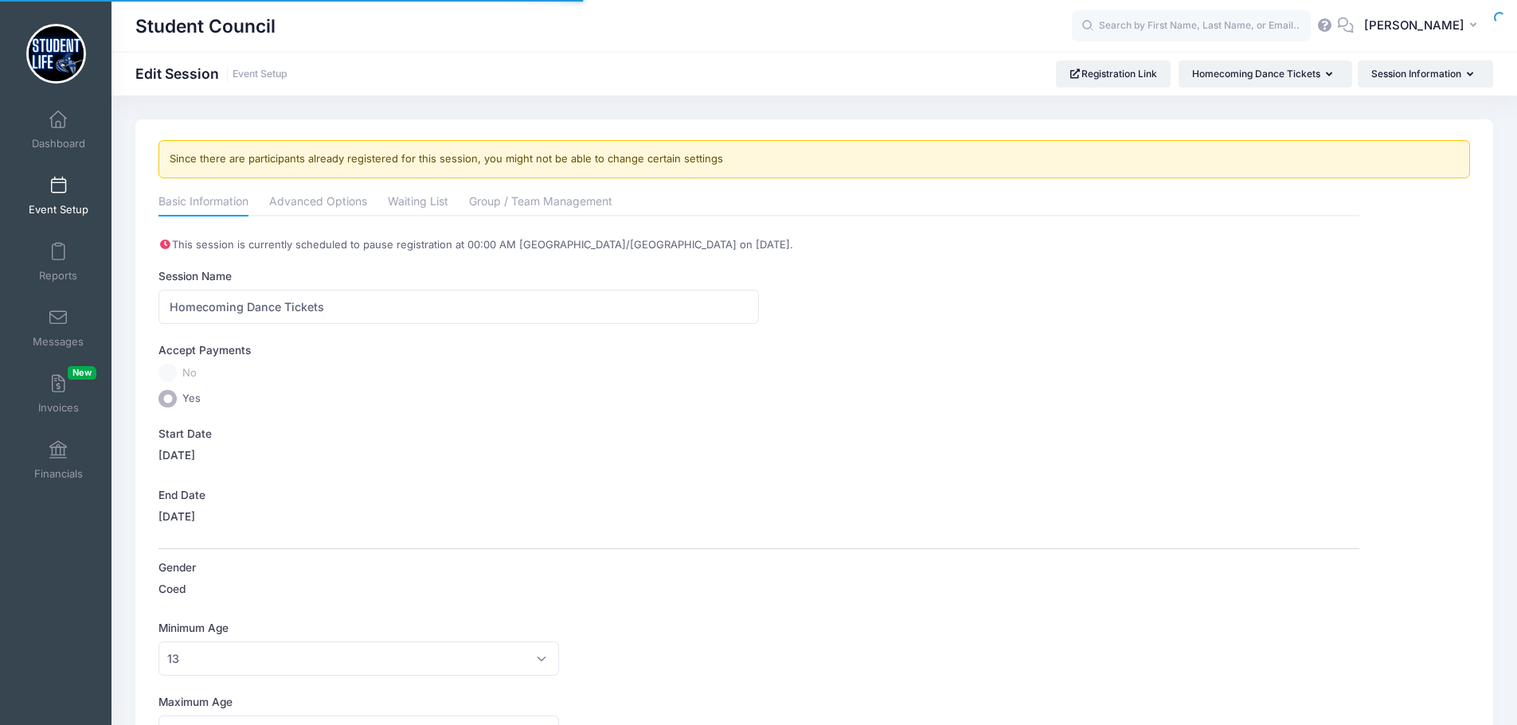
select select "0"
click at [303, 207] on link "Advanced Options" at bounding box center [318, 203] width 98 height 29
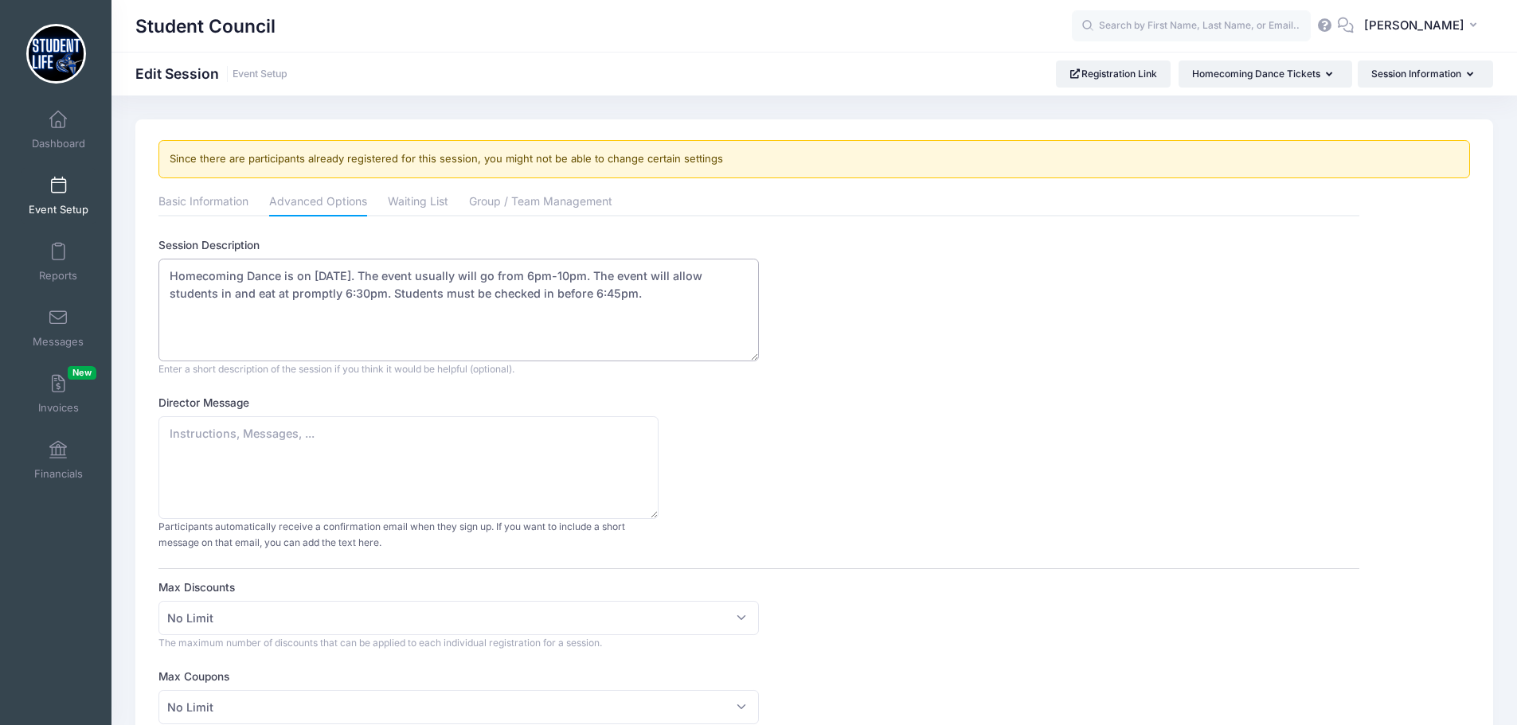
drag, startPoint x: 683, startPoint y: 295, endPoint x: 96, endPoint y: 259, distance: 587.9
click at [58, 194] on span at bounding box center [58, 187] width 0 height 18
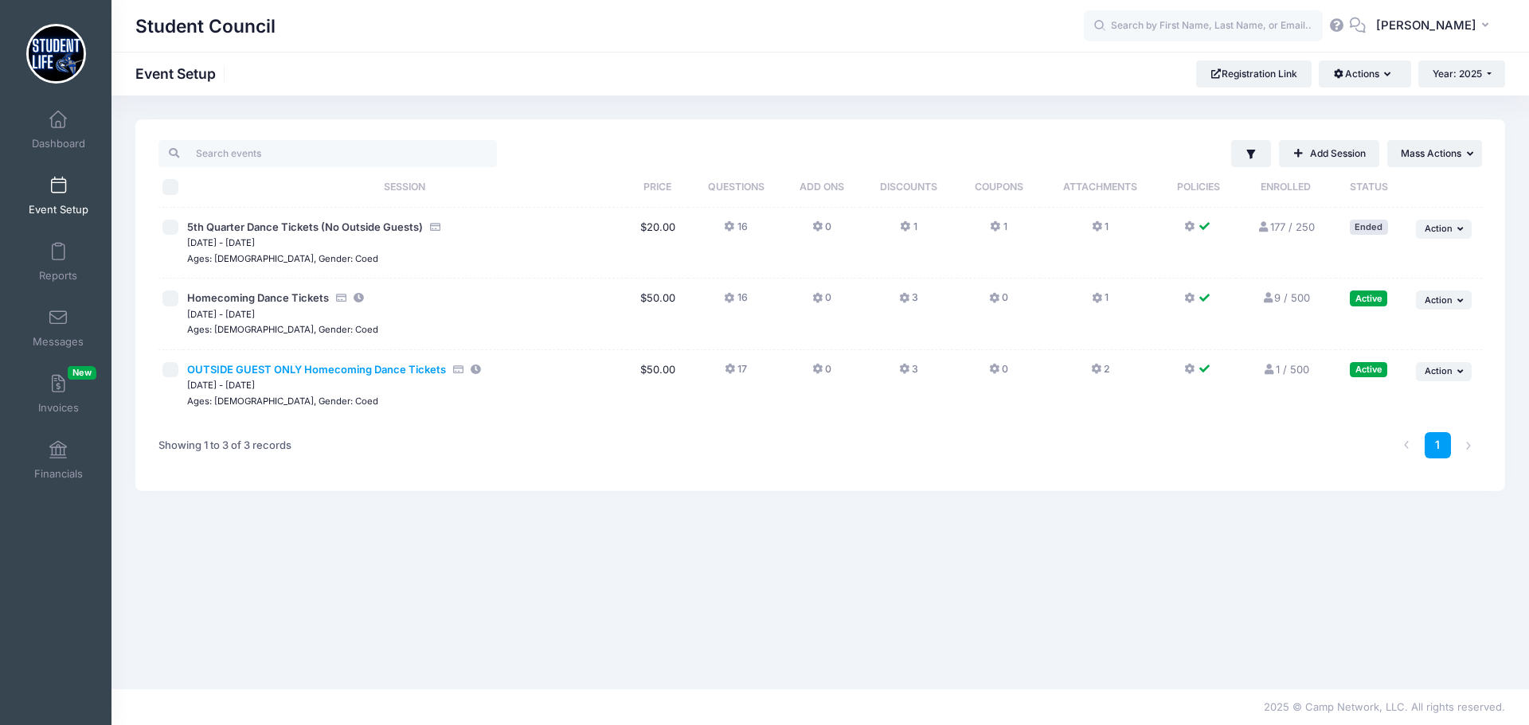
click at [233, 368] on td "OUTSIDE GUEST ONLY Homecoming Dance Tickets [DATE] - [DATE] Ages: [DEMOGRAPHIC_…" at bounding box center [404, 385] width 443 height 71
click at [233, 368] on span "OUTSIDE GUEST ONLY Homecoming Dance Tickets" at bounding box center [316, 369] width 259 height 13
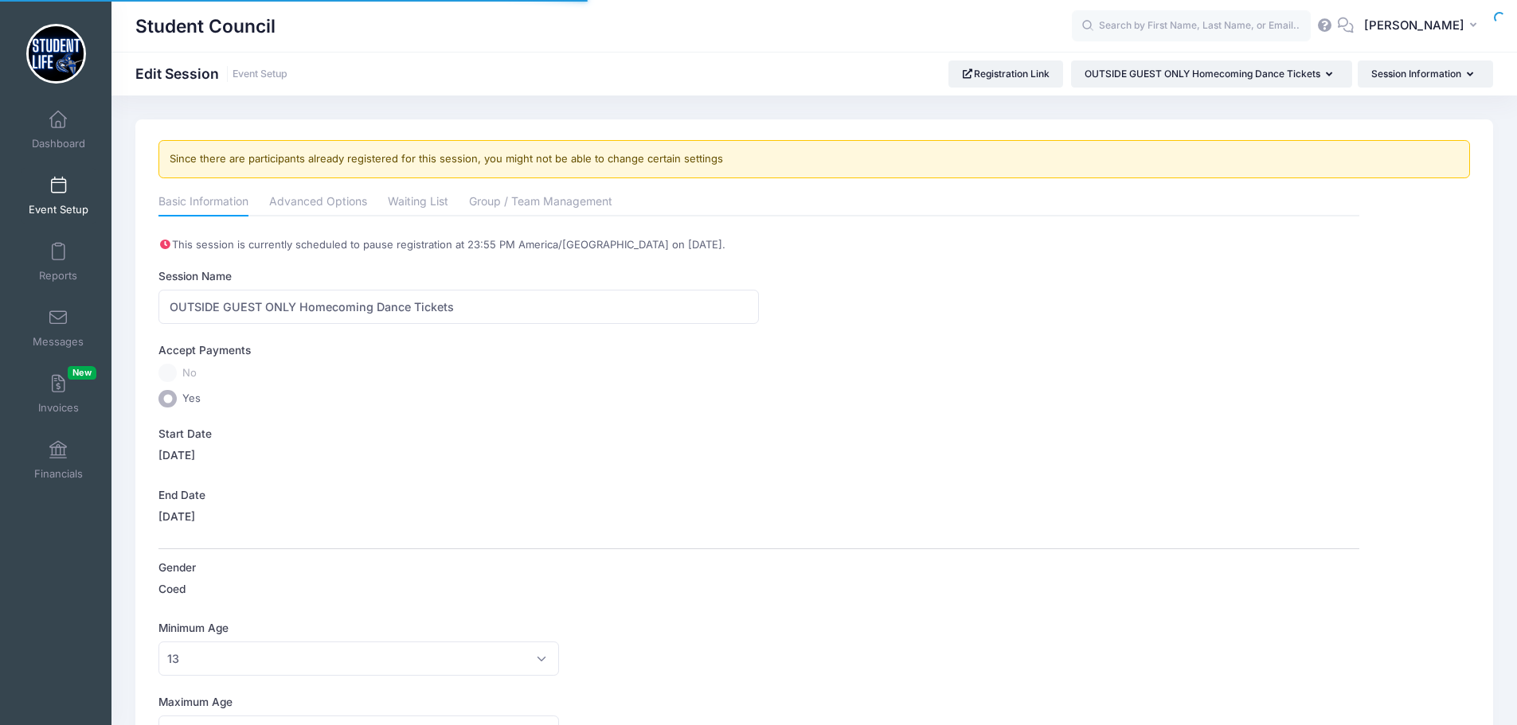
select select "0"
click at [322, 213] on link "Advanced Options" at bounding box center [318, 203] width 98 height 29
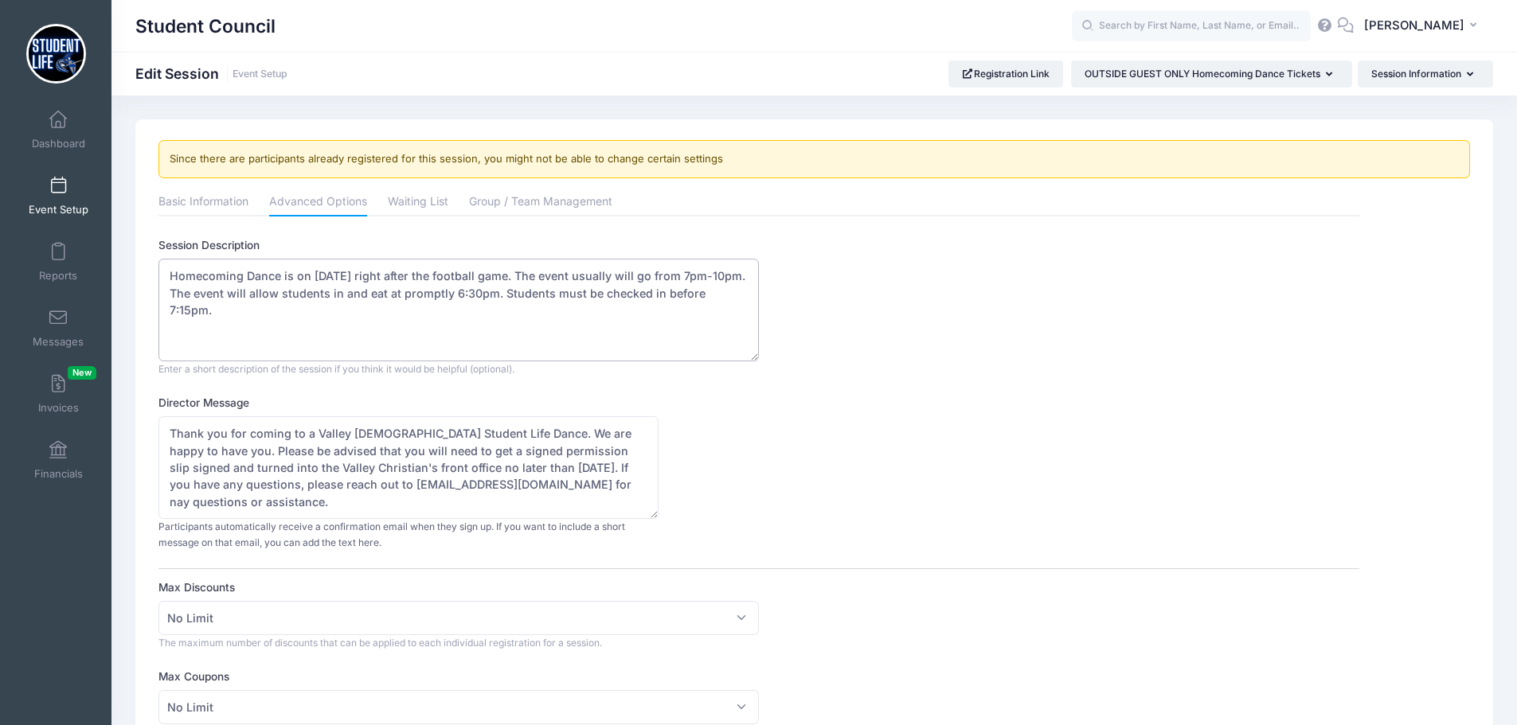
drag, startPoint x: 296, startPoint y: 330, endPoint x: 160, endPoint y: 280, distance: 144.8
click at [160, 280] on textarea "Homecoming Dance is on [DATE] right after the football game. The event usually …" at bounding box center [458, 310] width 600 height 103
paste textarea ". The event usually will go from 6pm-10pm. The event will allow students in and…"
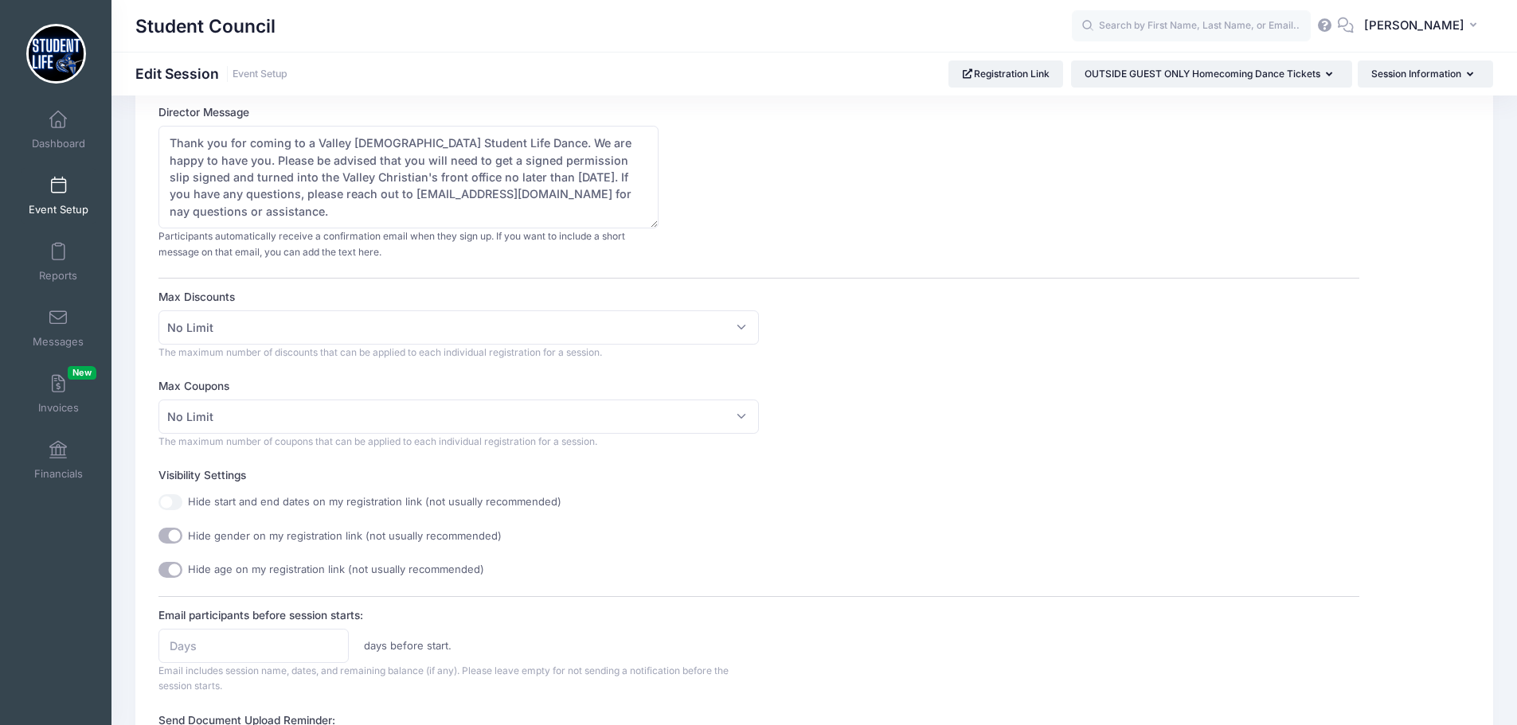
scroll to position [318, 0]
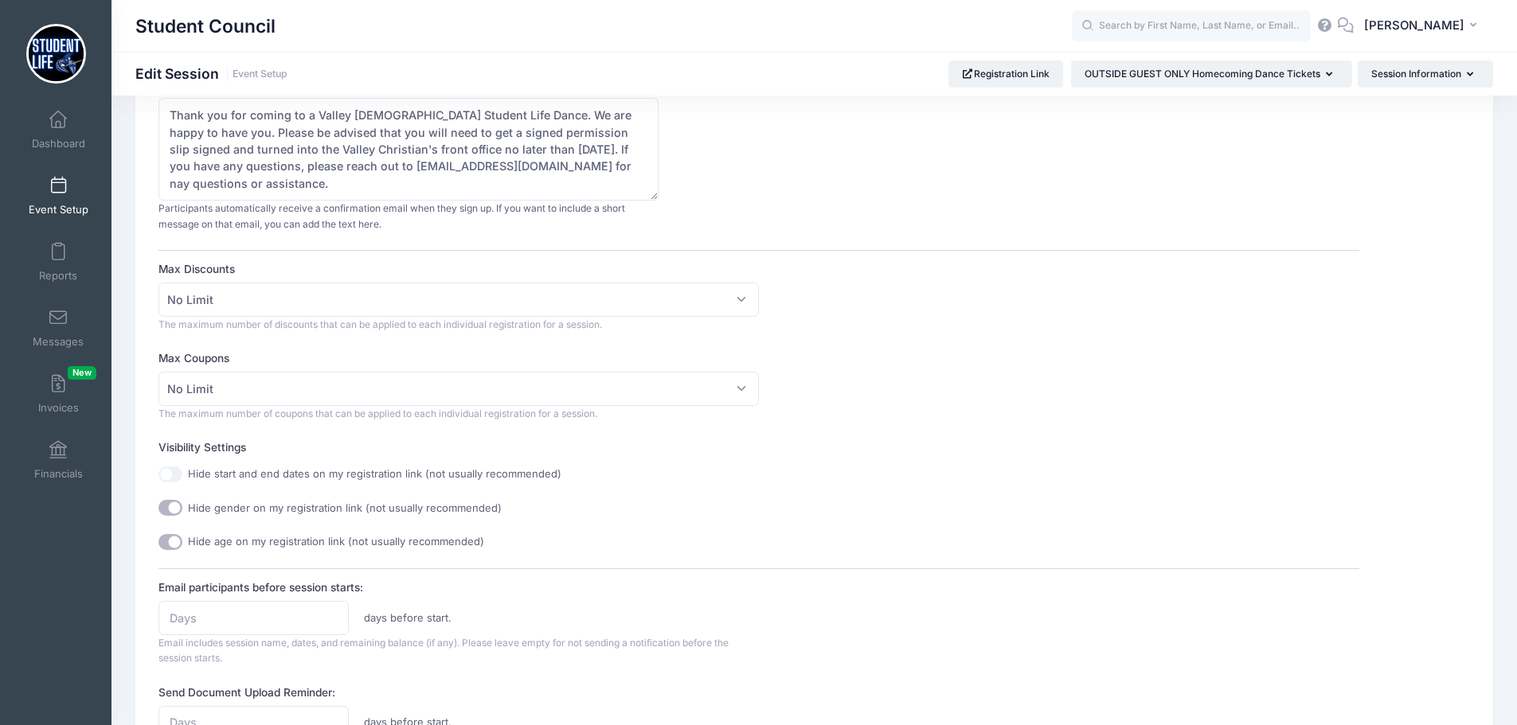
type textarea "Homecoming Dance is on [DATE]. The event usually will go from 6pm-10pm. The eve…"
click at [569, 170] on textarea "Thank you for coming to a Valley [DEMOGRAPHIC_DATA] Student Life Dance. We are …" at bounding box center [408, 149] width 500 height 103
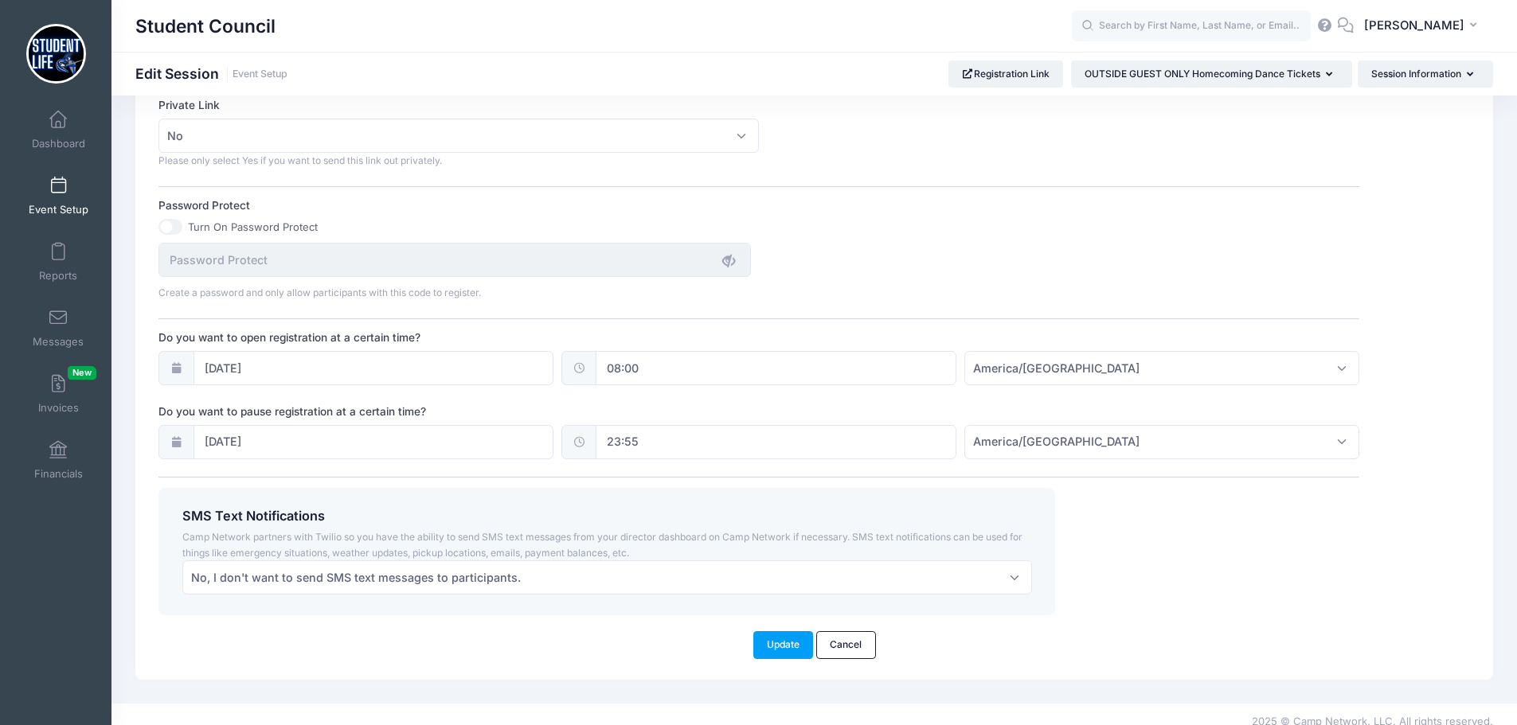
scroll to position [1036, 0]
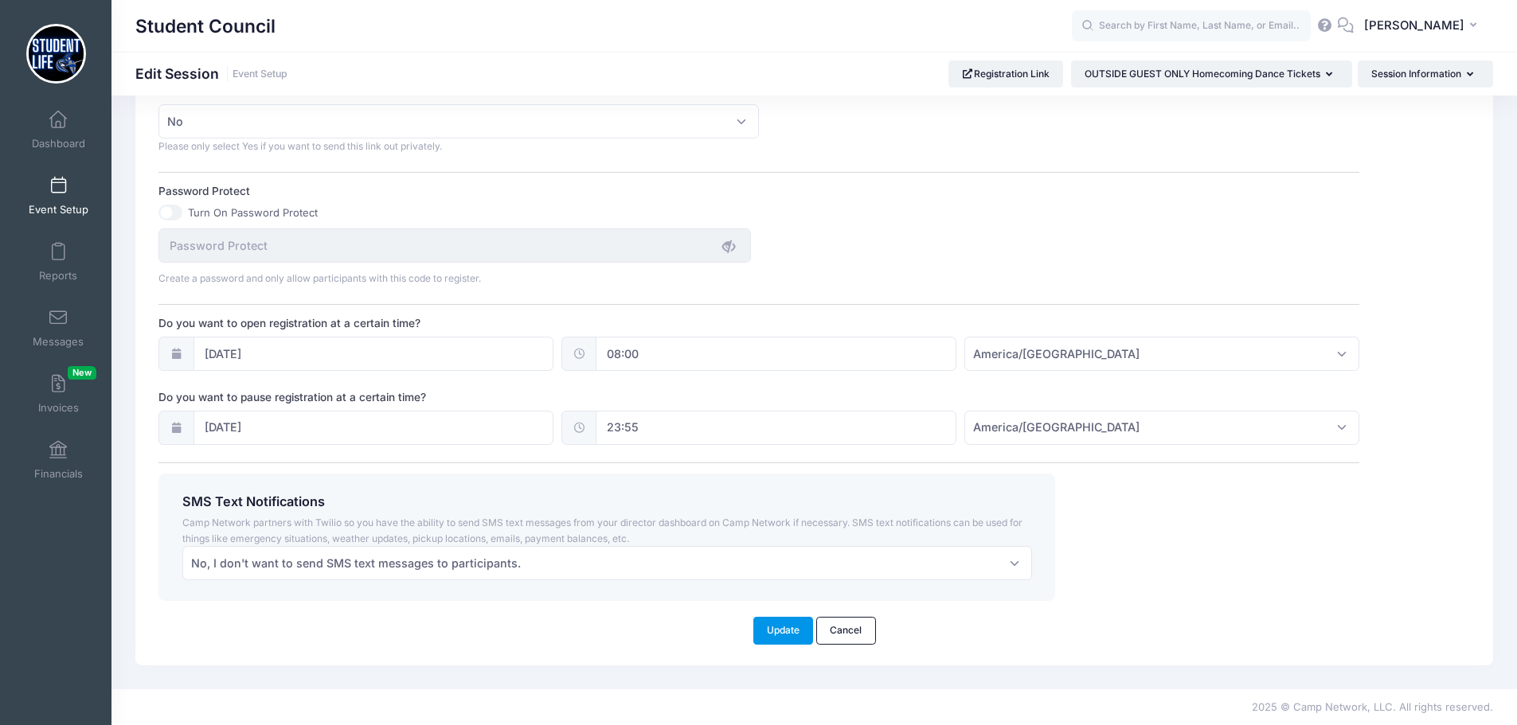
type textarea "Thank you for coming to a Valley [DEMOGRAPHIC_DATA] Student Life Dance. We are …"
click at [782, 632] on button "Update" at bounding box center [783, 630] width 61 height 27
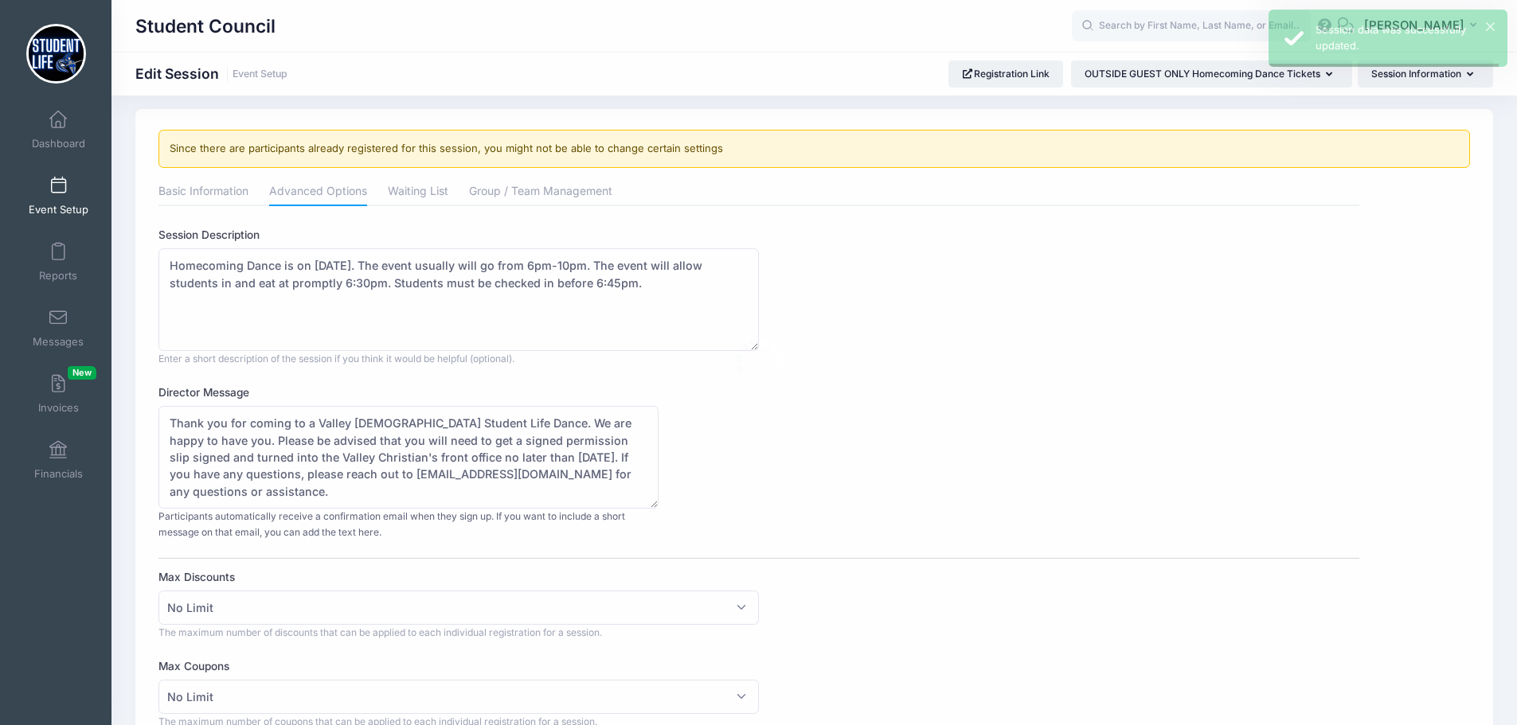
scroll to position [0, 0]
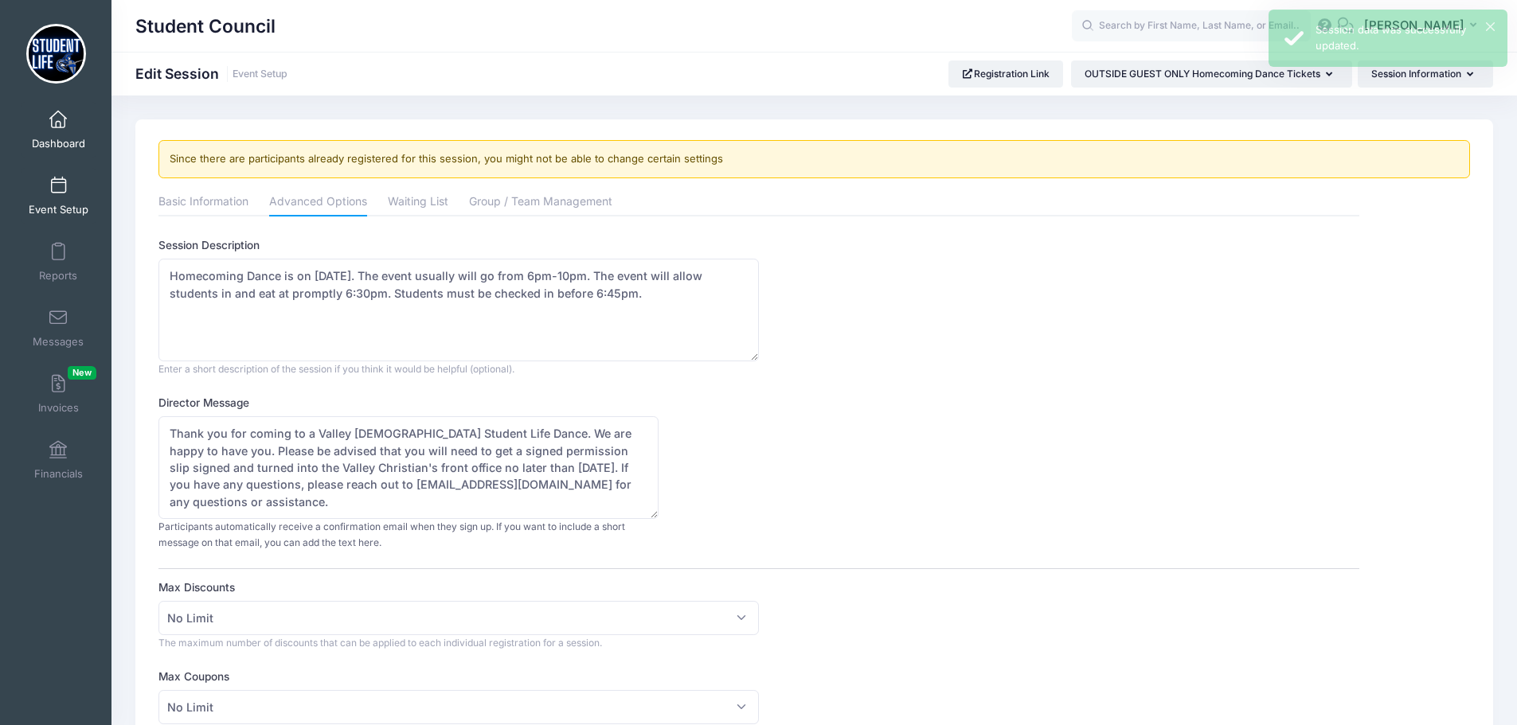
click at [58, 127] on span at bounding box center [58, 120] width 0 height 18
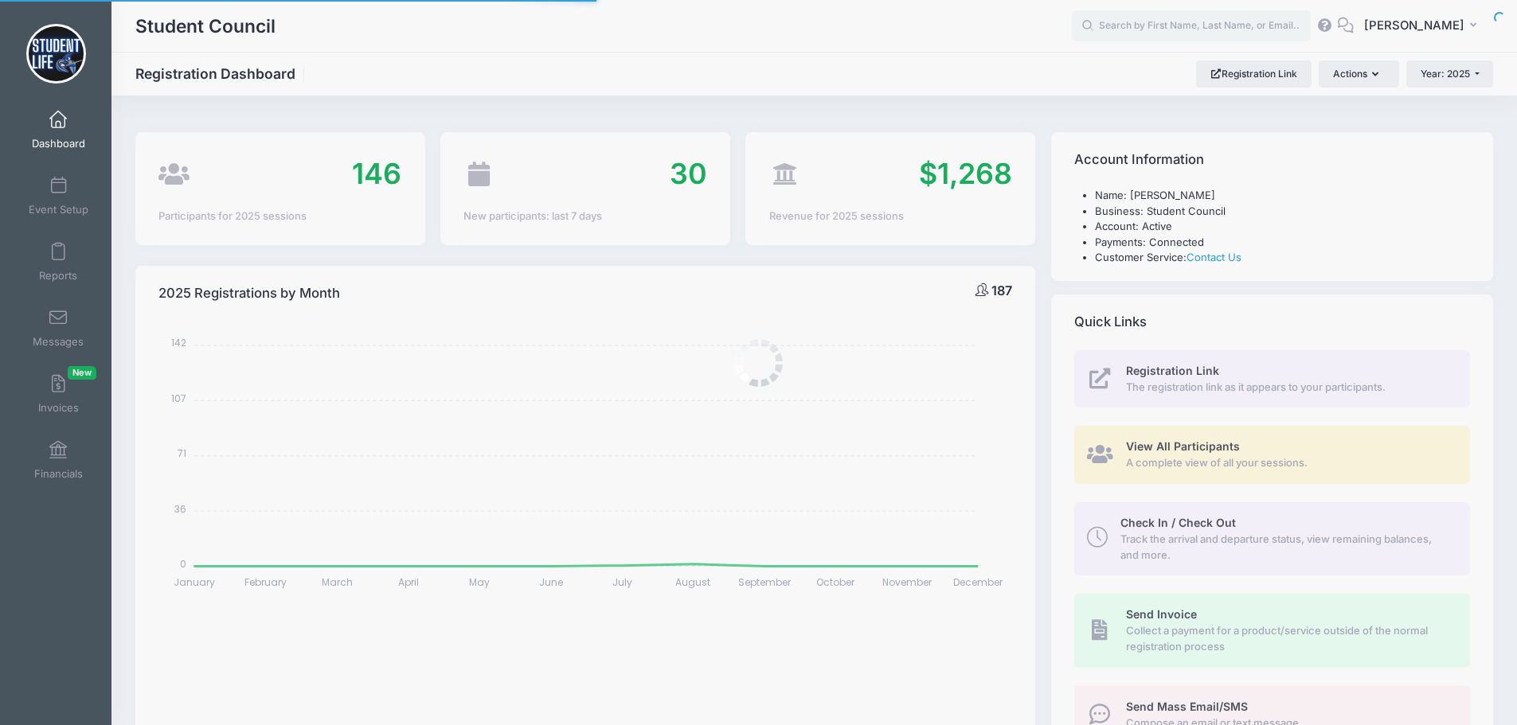
select select
